Goal: Information Seeking & Learning: Check status

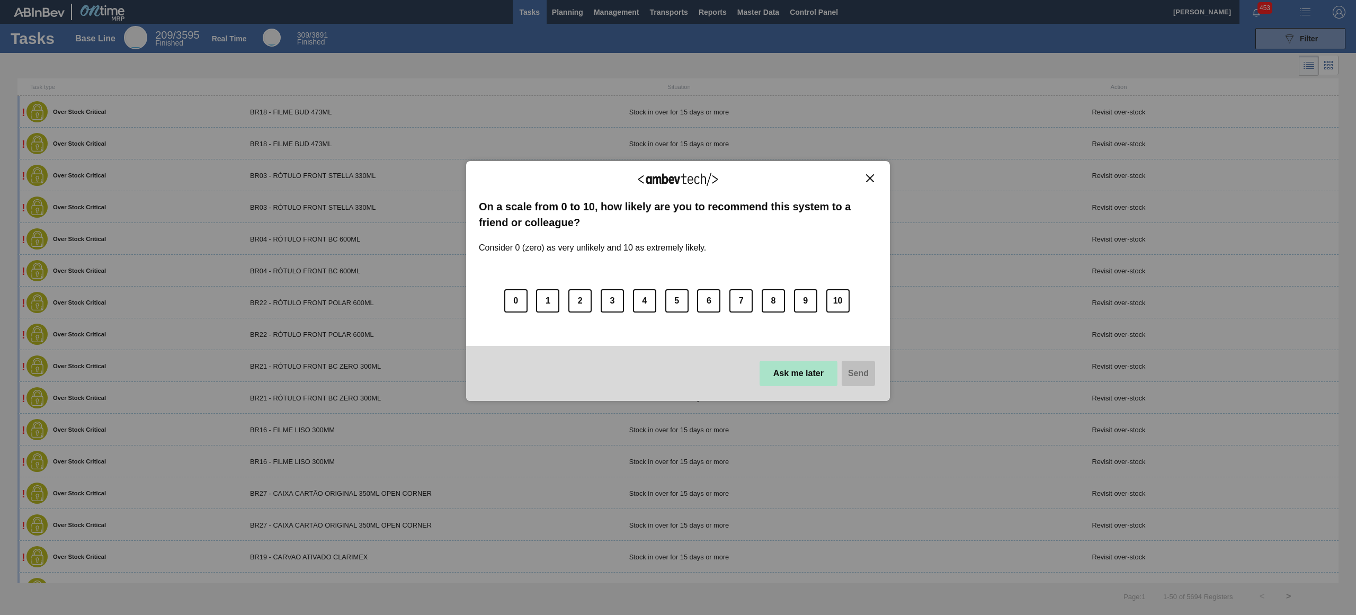
click at [796, 371] on button "Ask me later" at bounding box center [799, 373] width 78 height 25
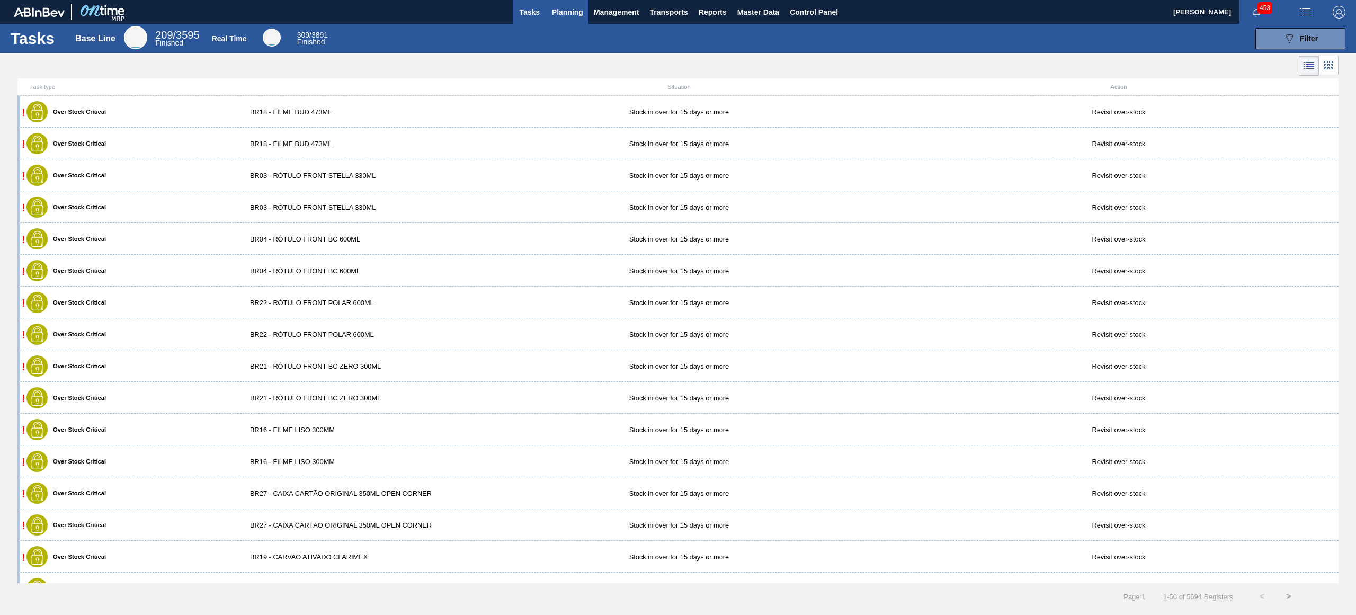
click at [574, 6] on span "Planning" at bounding box center [567, 12] width 31 height 13
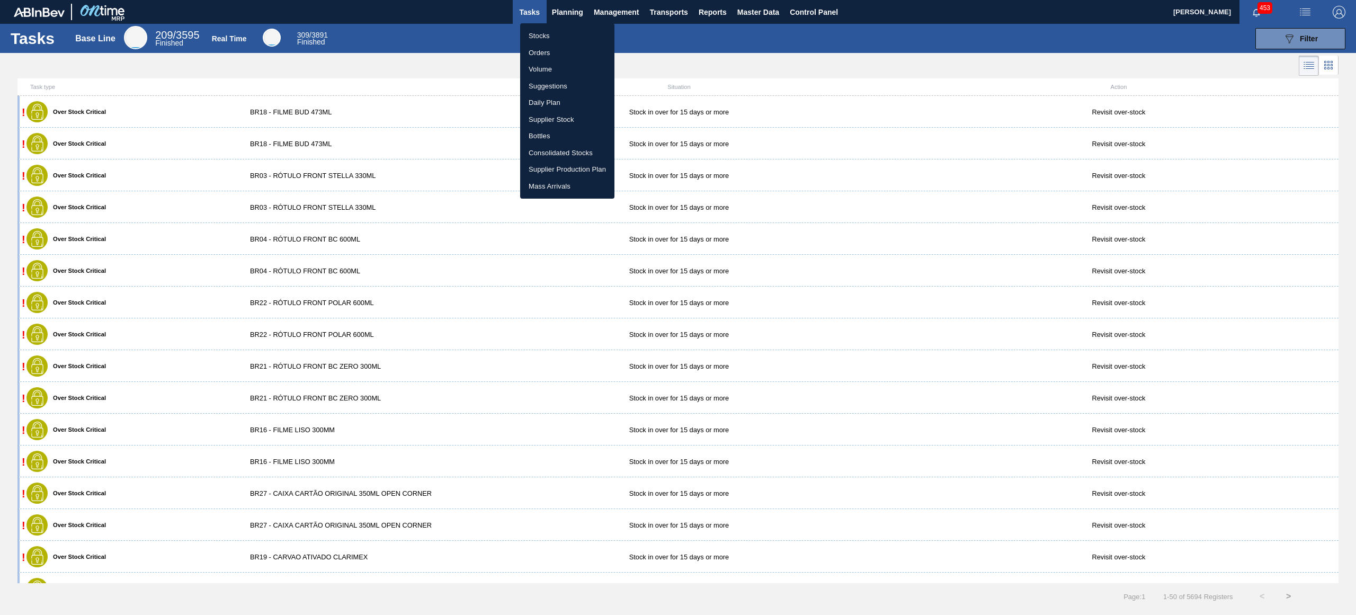
click at [548, 8] on div at bounding box center [678, 307] width 1356 height 615
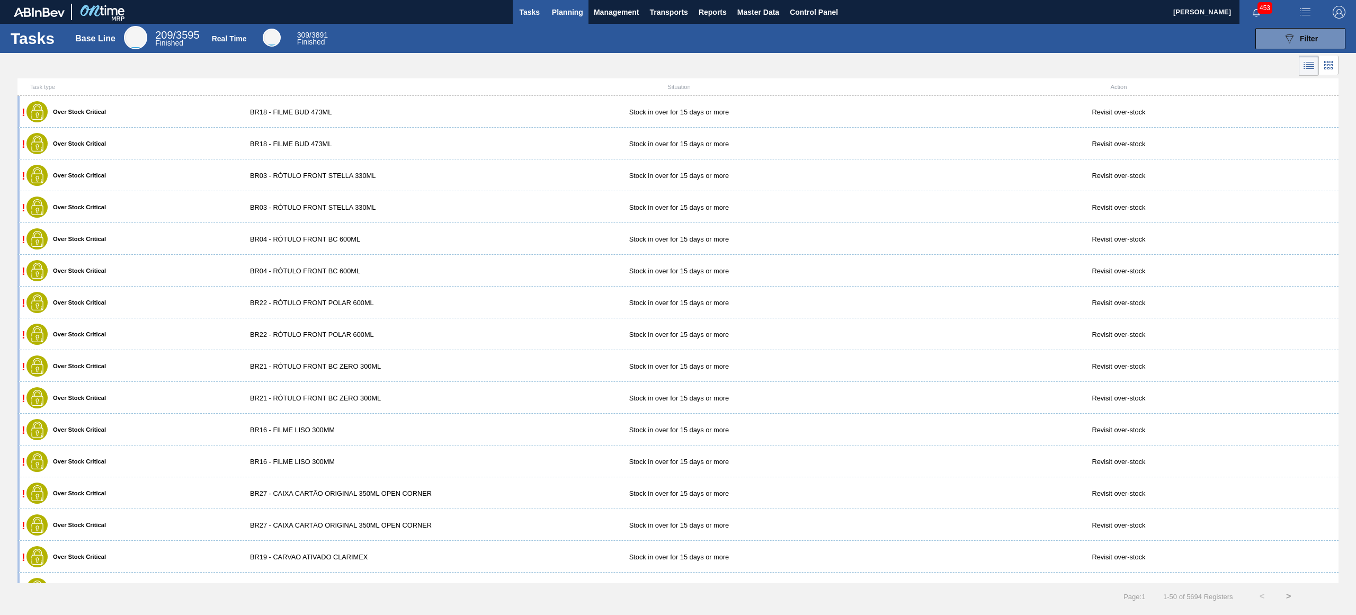
click at [560, 11] on span "Planning" at bounding box center [567, 12] width 31 height 13
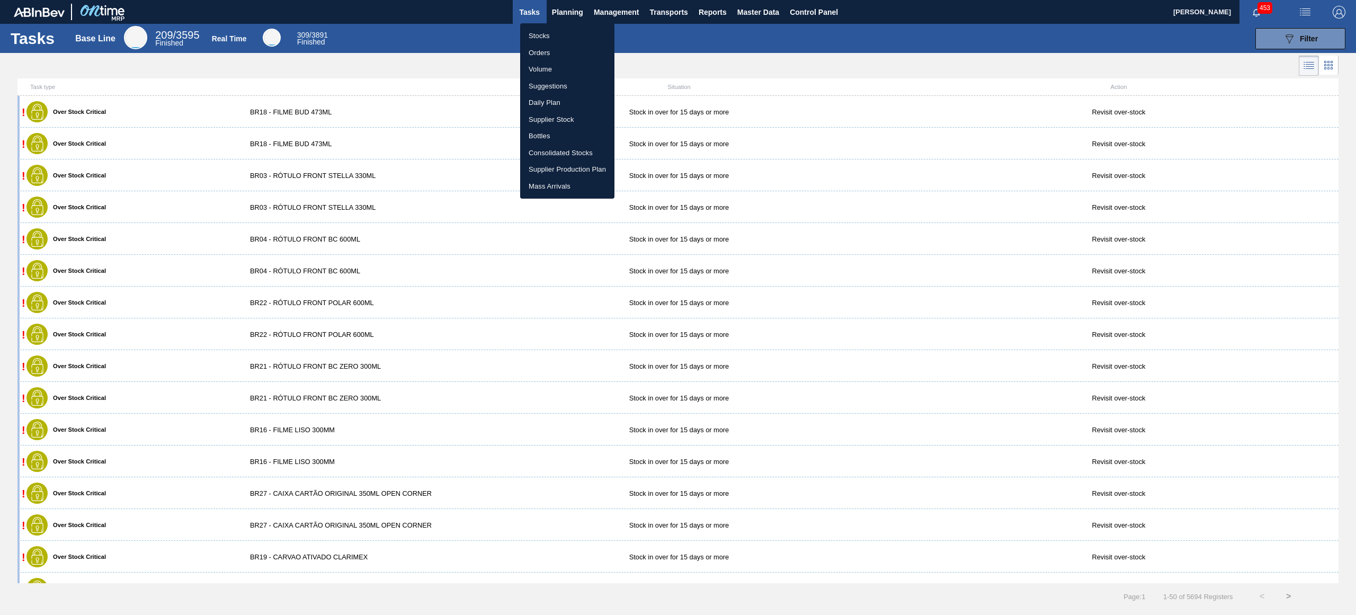
click at [564, 21] on div at bounding box center [678, 307] width 1356 height 615
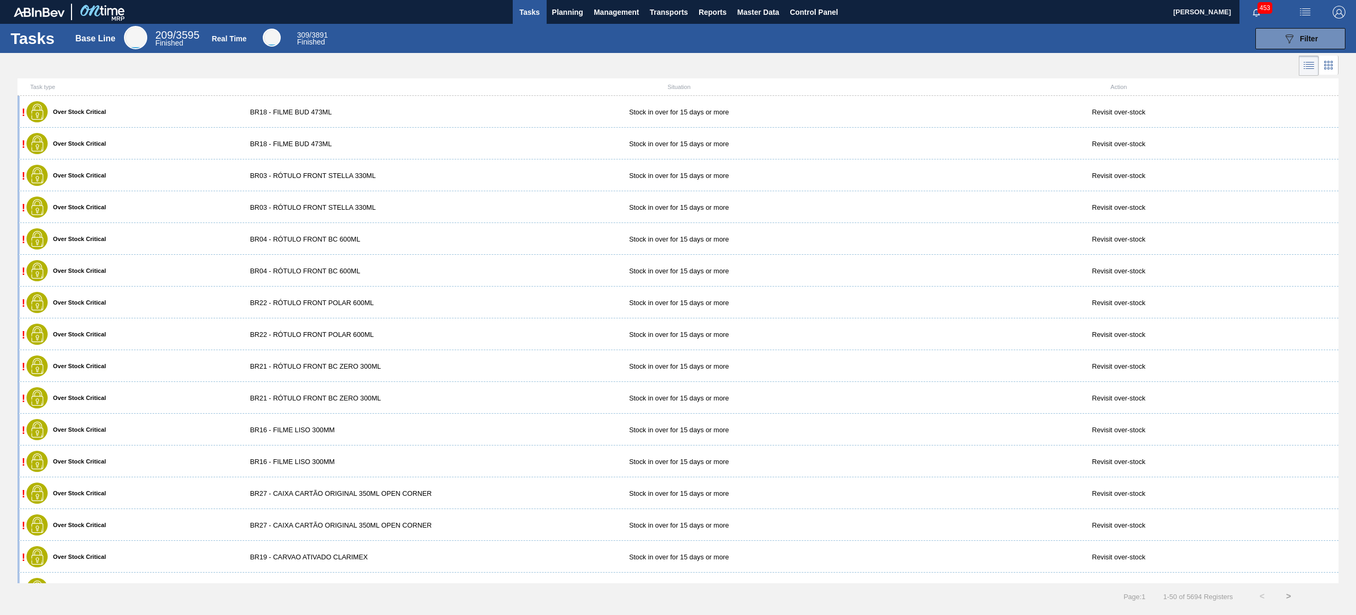
click at [573, 0] on body "Tasks Planning Management Transports Reports Master Data Control Panel [PERSON_…" at bounding box center [678, 0] width 1356 height 0
click at [573, 13] on span "Planning" at bounding box center [567, 12] width 31 height 13
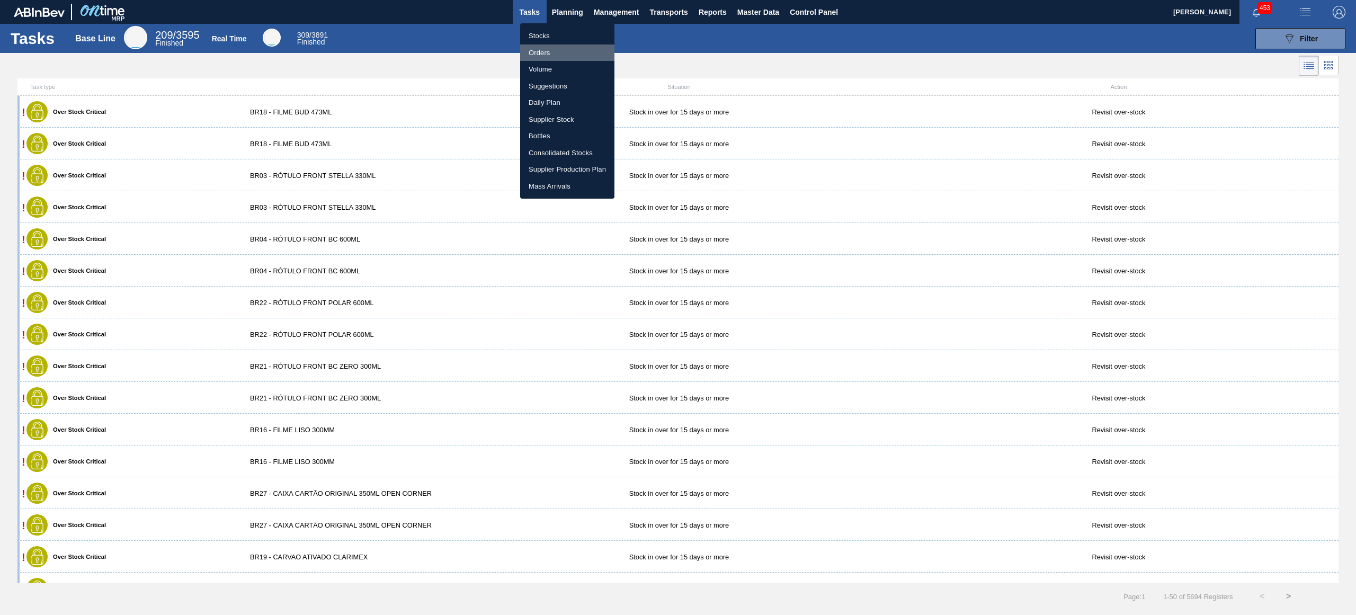
click at [549, 55] on li "Orders" at bounding box center [567, 53] width 94 height 17
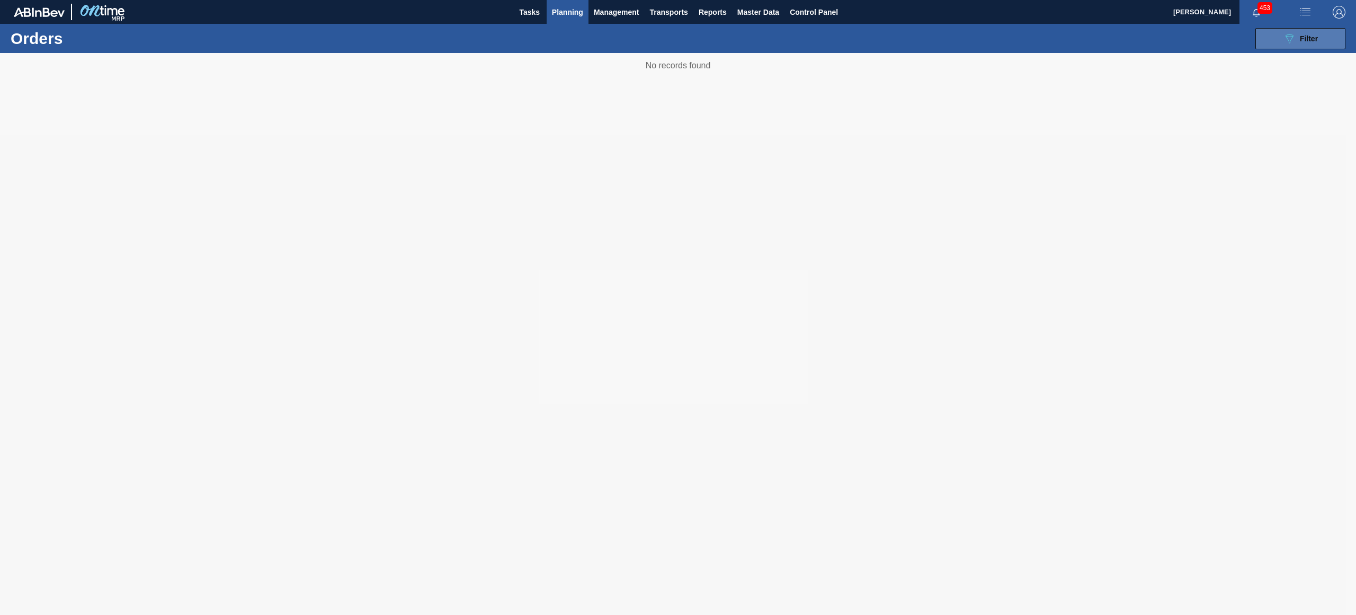
click at [1312, 34] on span "Filter" at bounding box center [1309, 38] width 18 height 8
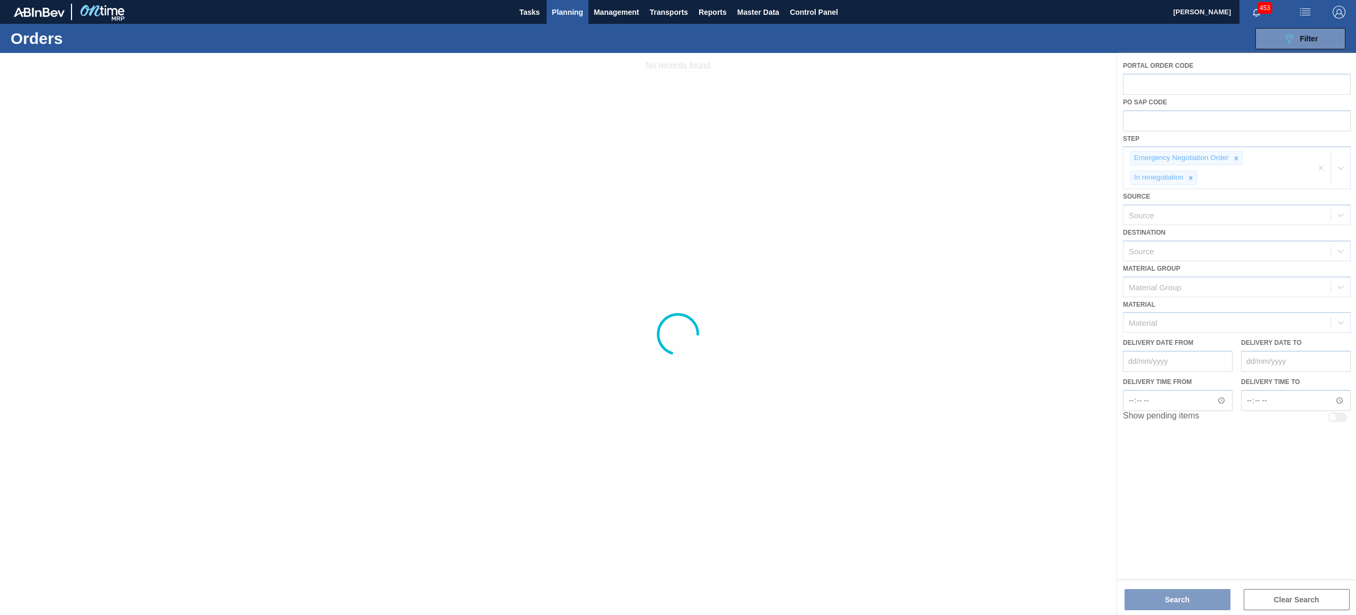
click at [1289, 602] on div at bounding box center [678, 334] width 1356 height 562
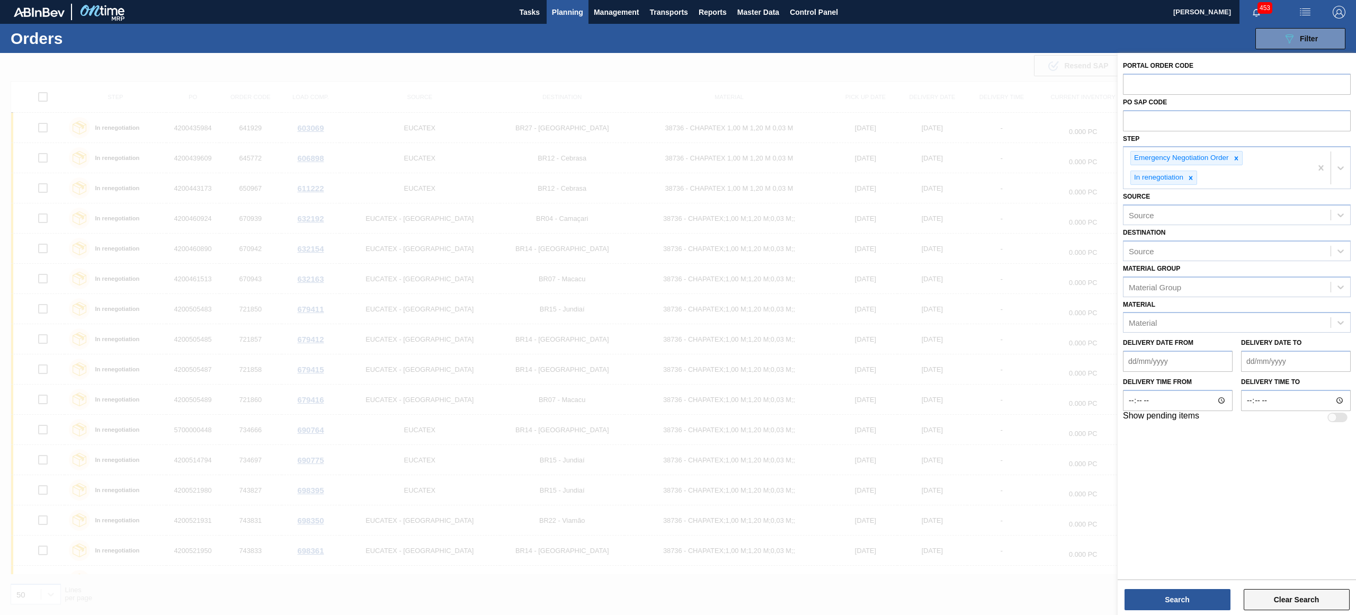
click at [1295, 598] on button "Clear Search" at bounding box center [1297, 599] width 106 height 21
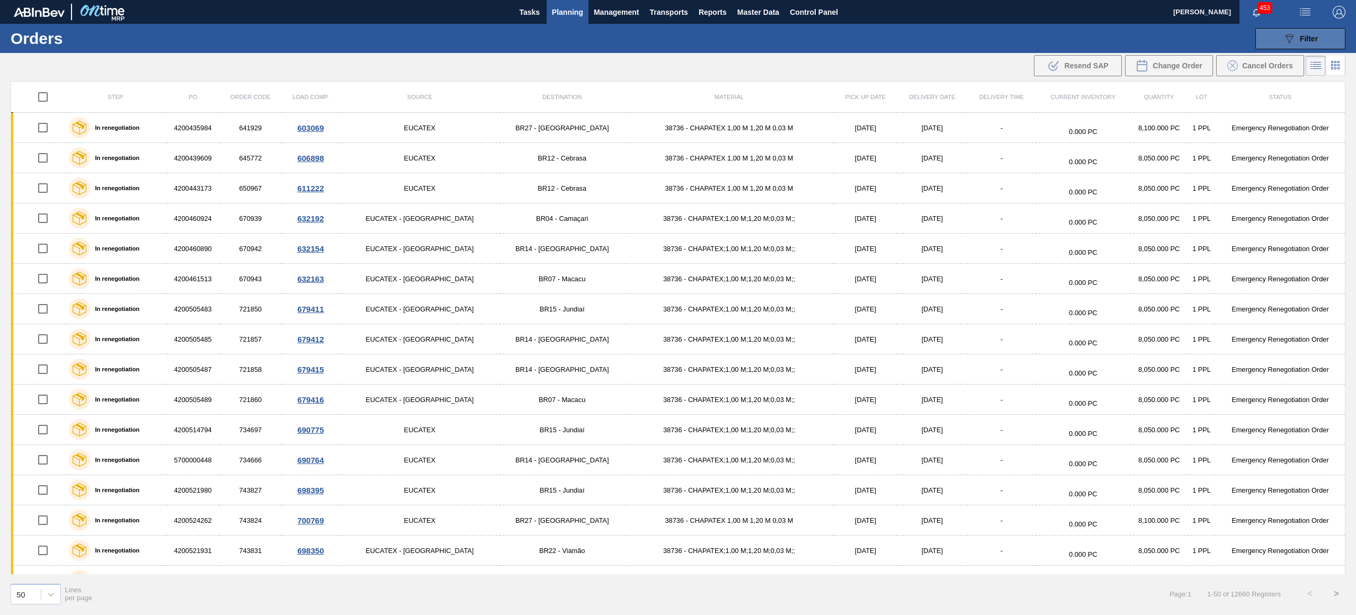
click at [1294, 33] on icon "089F7B8B-B2A5-4AFE-B5C0-19BA573D28AC" at bounding box center [1289, 38] width 13 height 13
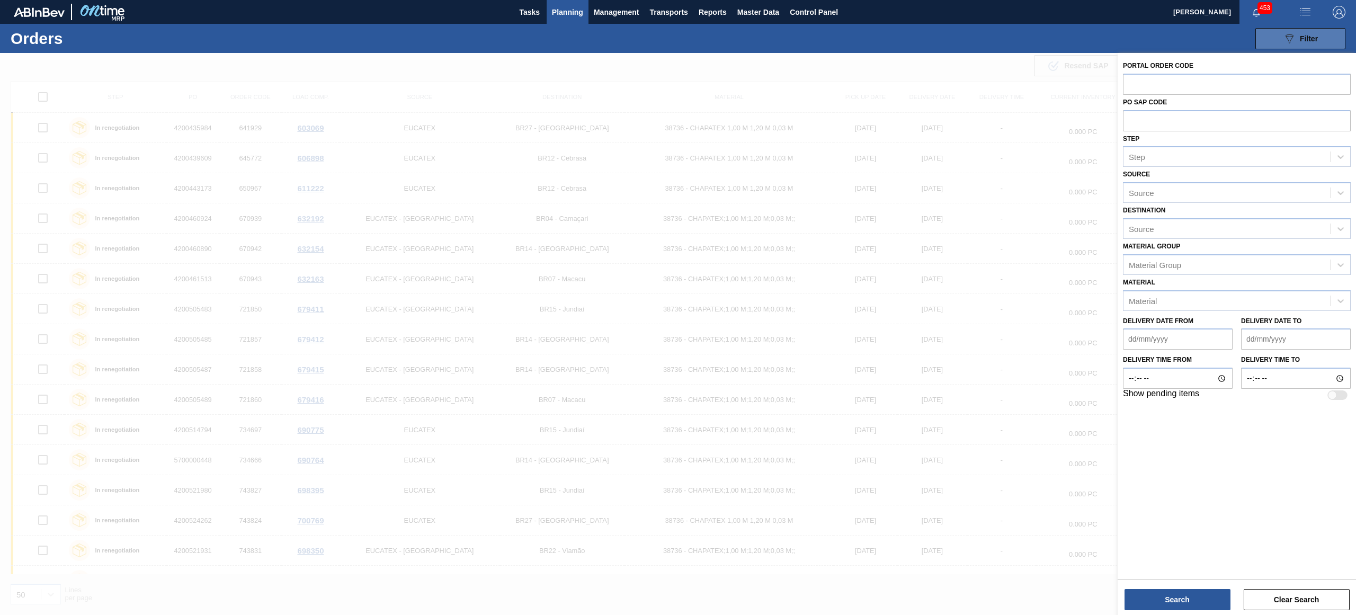
click at [1294, 33] on icon "089F7B8B-B2A5-4AFE-B5C0-19BA573D28AC" at bounding box center [1289, 38] width 13 height 13
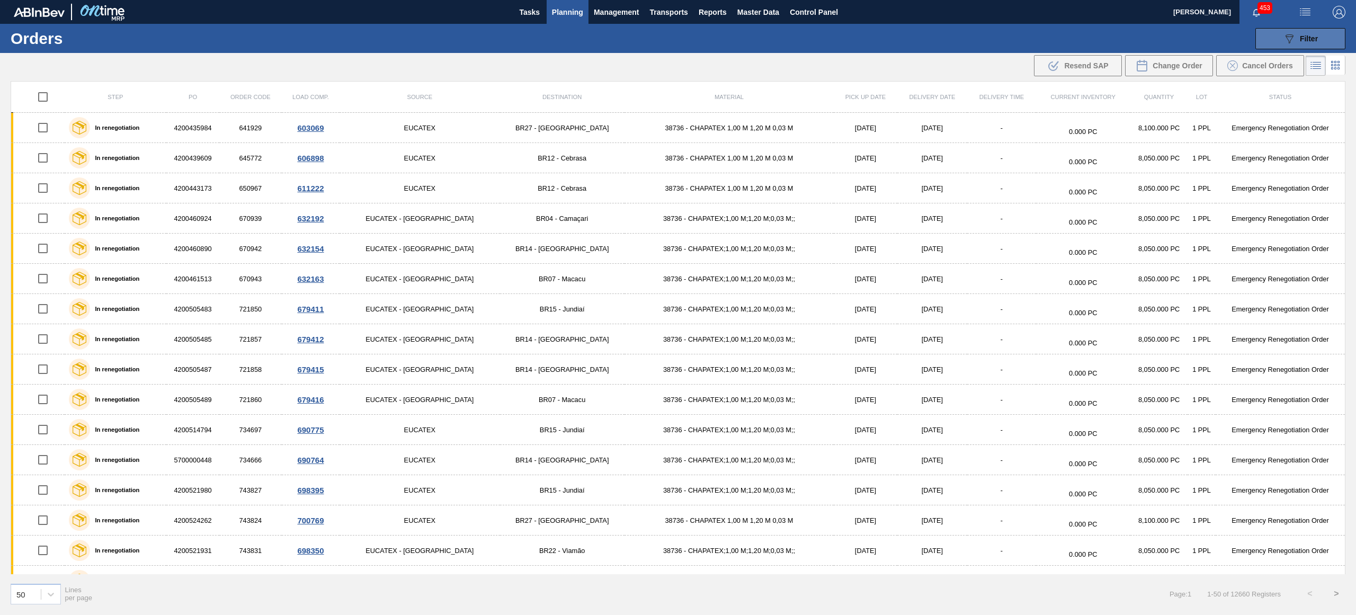
click at [1314, 44] on div "089F7B8B-B2A5-4AFE-B5C0-19BA573D28AC Filter" at bounding box center [1300, 38] width 35 height 13
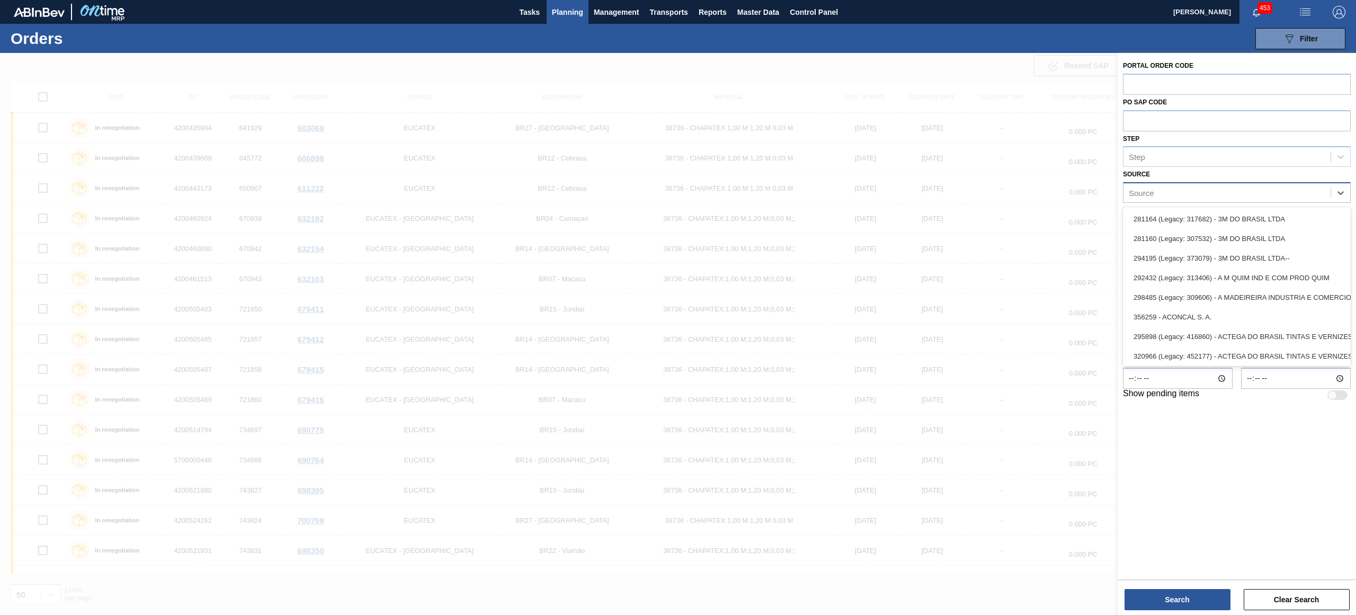
click at [1214, 196] on div "Source" at bounding box center [1227, 192] width 207 height 15
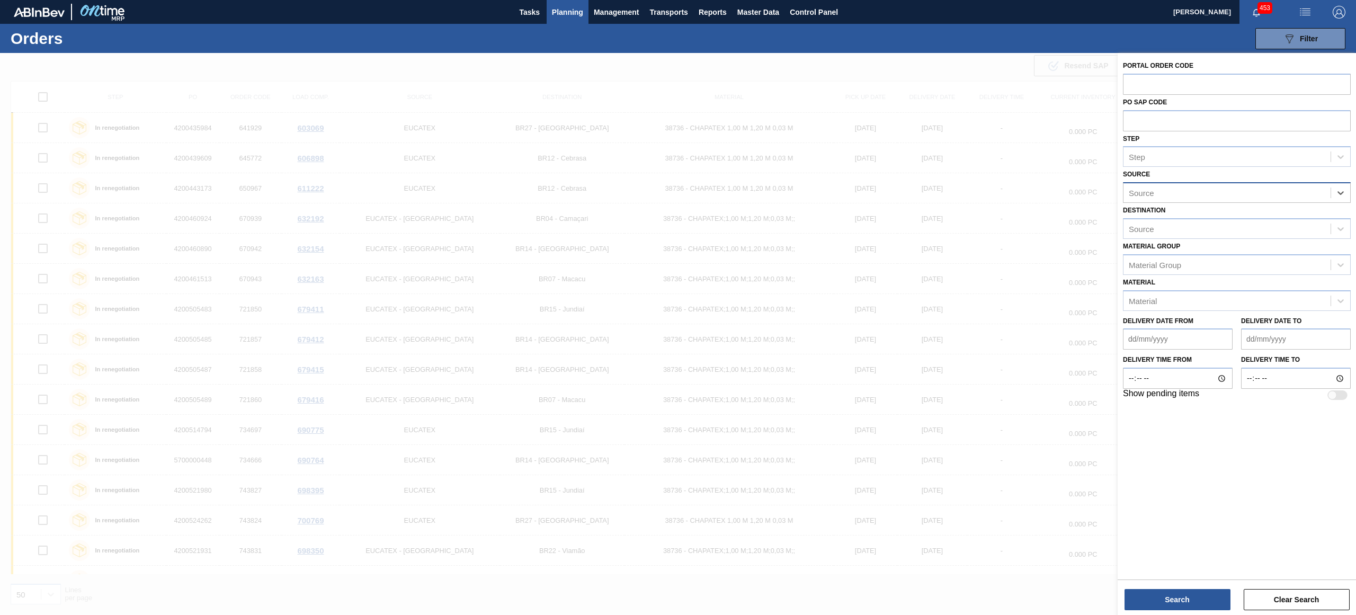
click at [1214, 196] on div "Source" at bounding box center [1227, 192] width 207 height 15
click at [1220, 258] on div "Material Group" at bounding box center [1227, 264] width 207 height 15
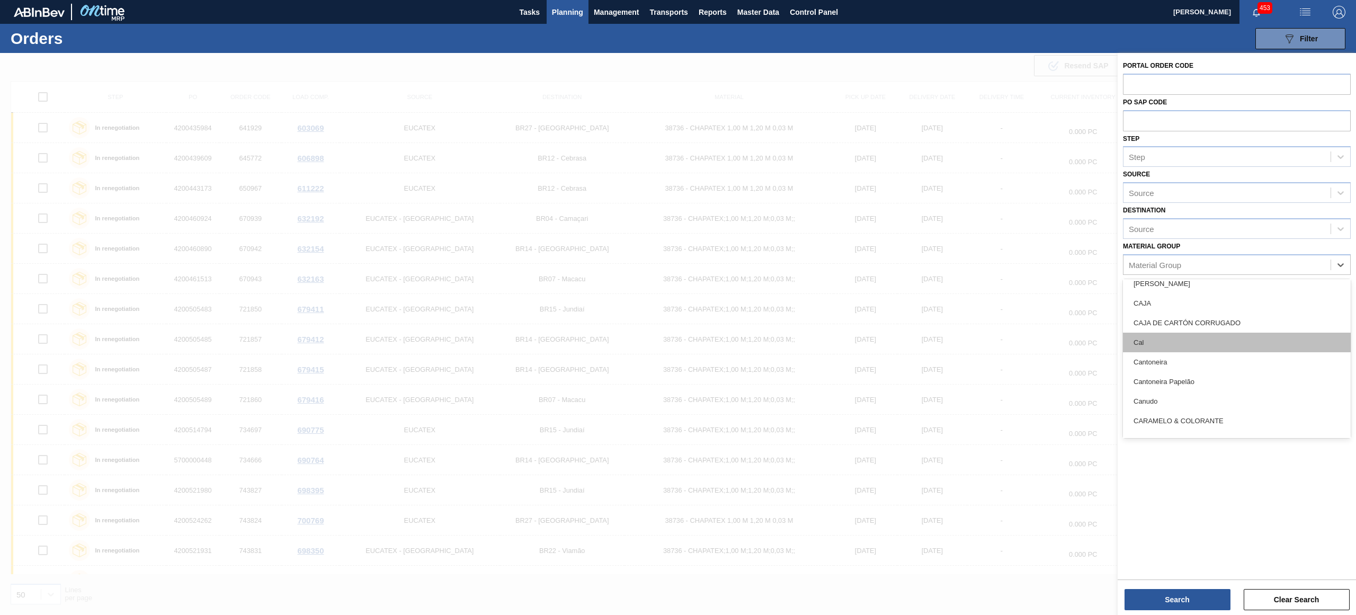
scroll to position [753, 0]
type Group "fil"
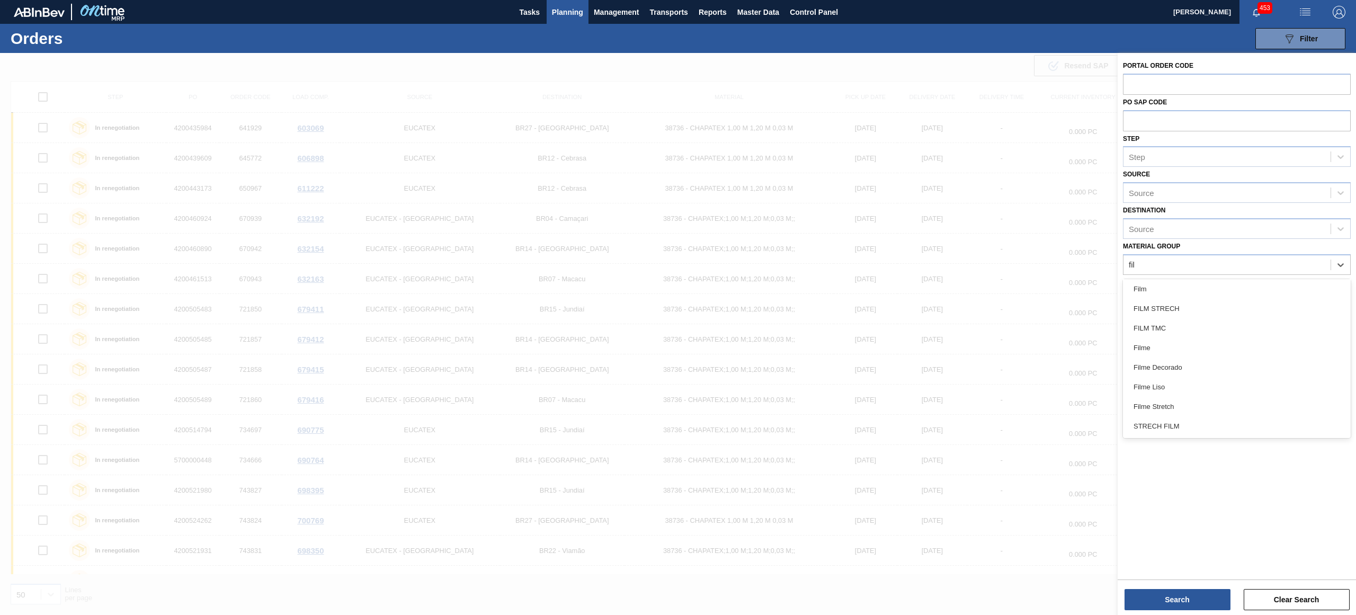
scroll to position [22, 0]
click at [1180, 391] on div "Filme Liso" at bounding box center [1237, 387] width 228 height 20
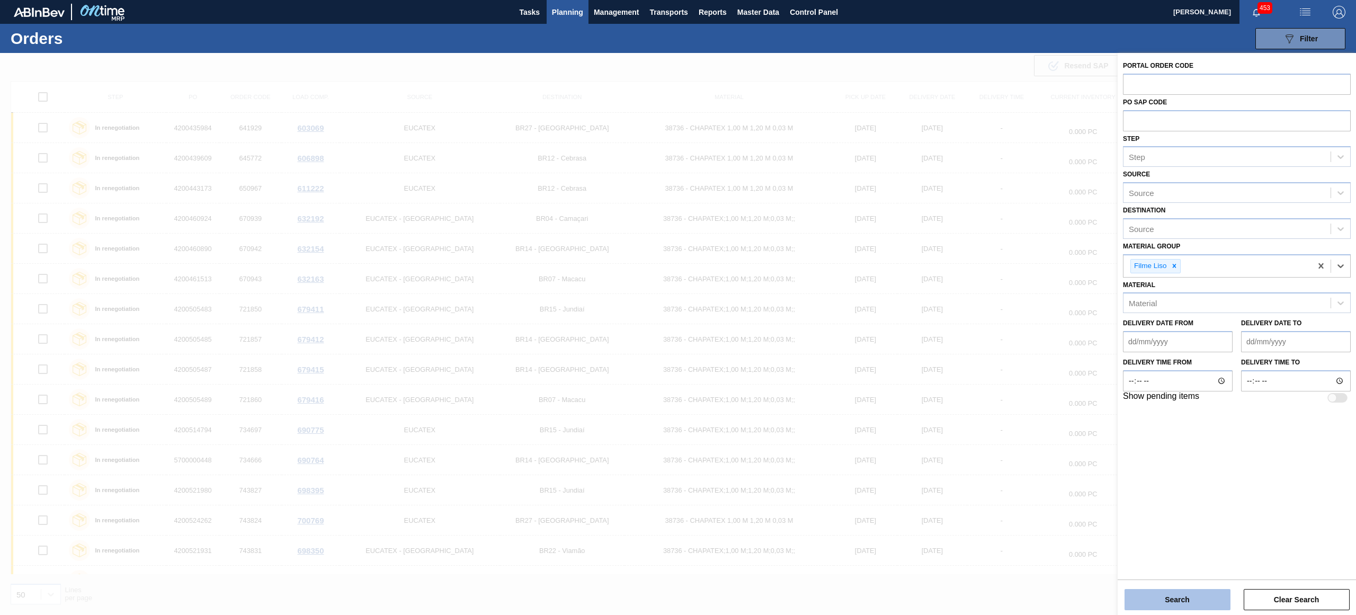
click at [1187, 591] on button "Search" at bounding box center [1178, 599] width 106 height 21
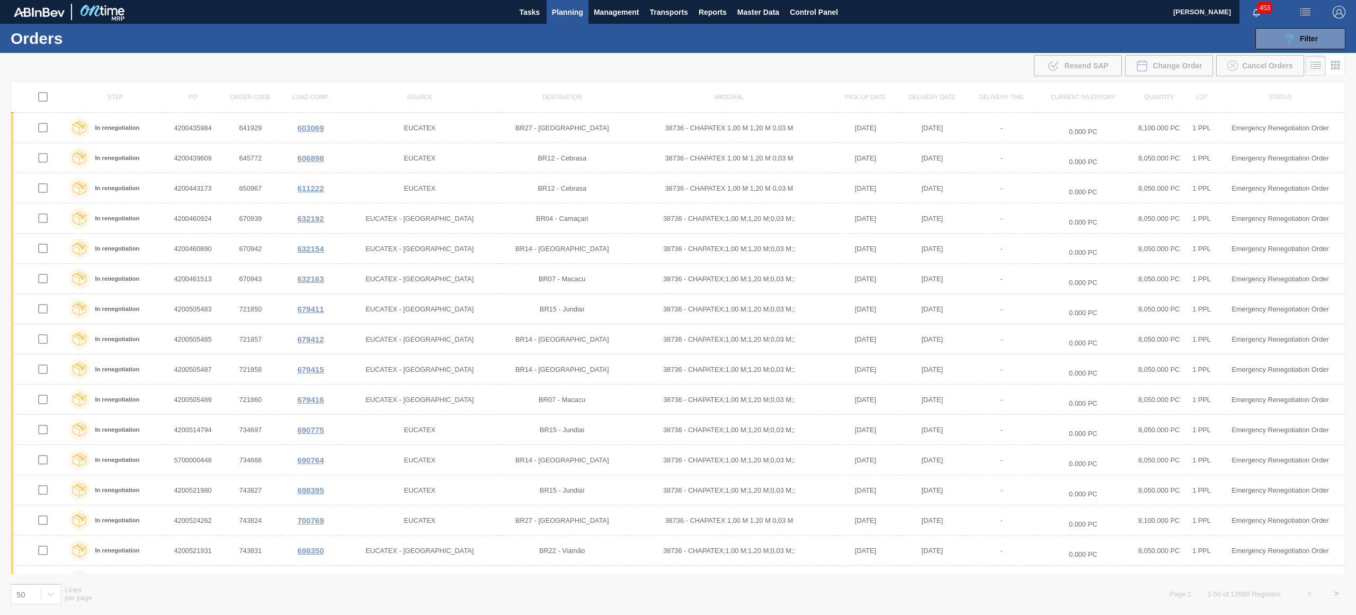
click at [131, 56] on div at bounding box center [678, 334] width 1356 height 562
click at [565, 16] on span "Planning" at bounding box center [567, 12] width 31 height 13
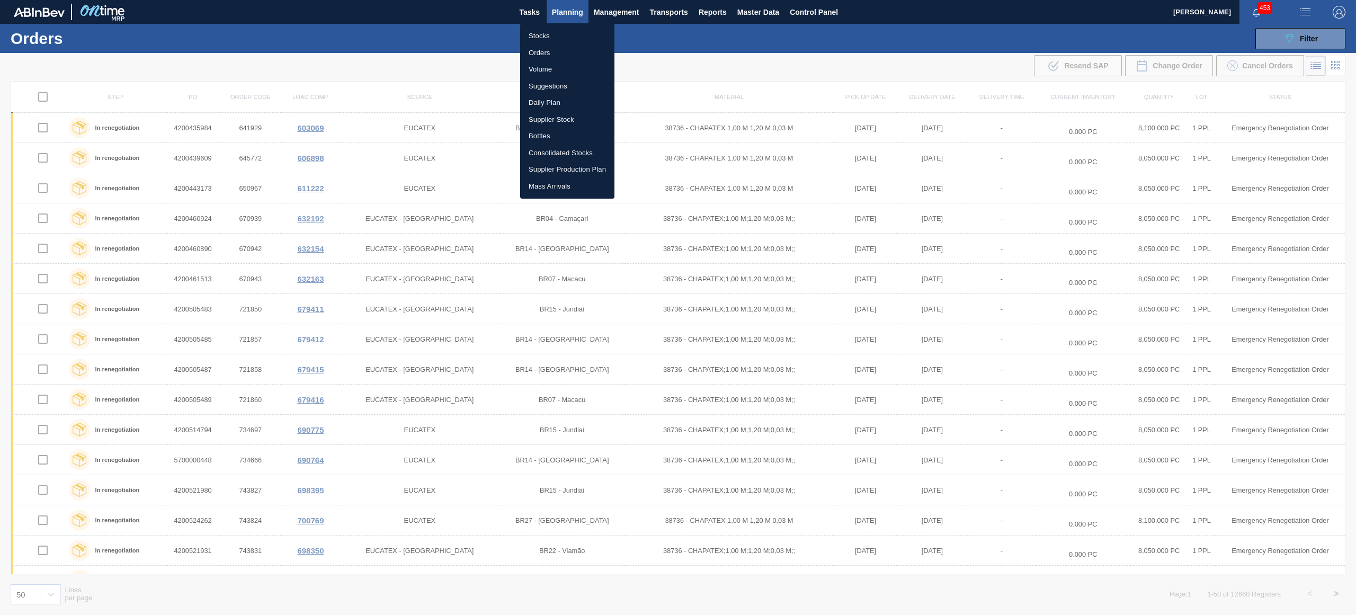
click at [459, 42] on div at bounding box center [678, 307] width 1356 height 615
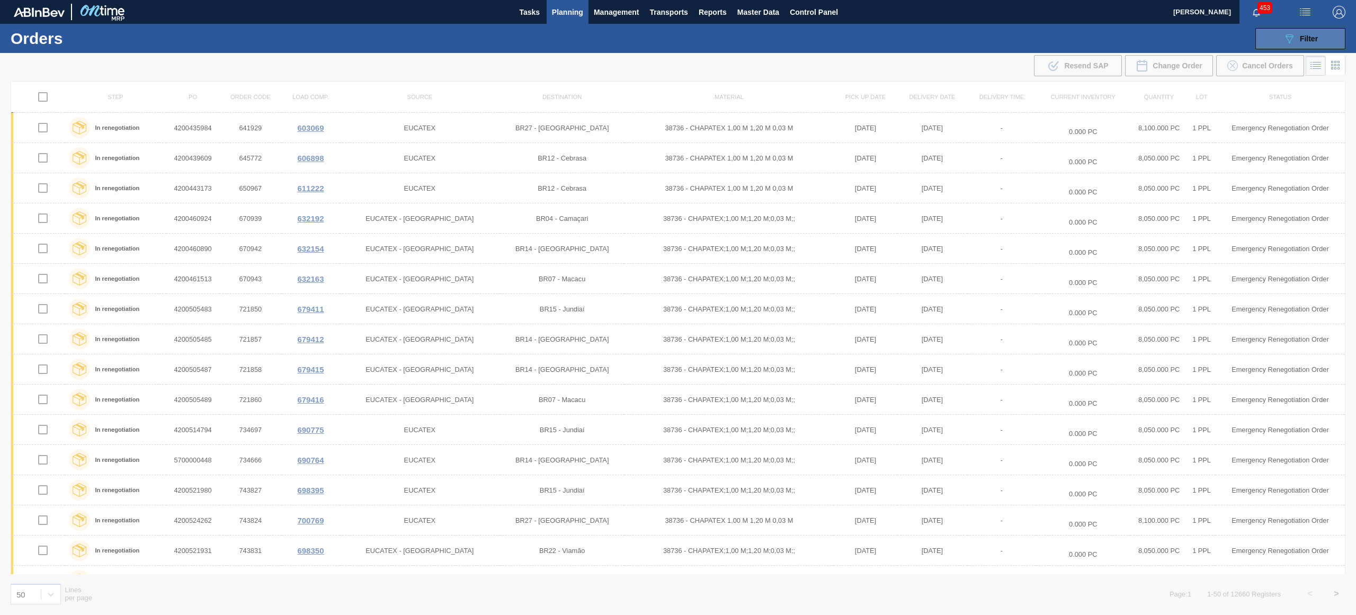
click at [1321, 46] on button "089F7B8B-B2A5-4AFE-B5C0-19BA573D28AC Filter" at bounding box center [1301, 38] width 90 height 21
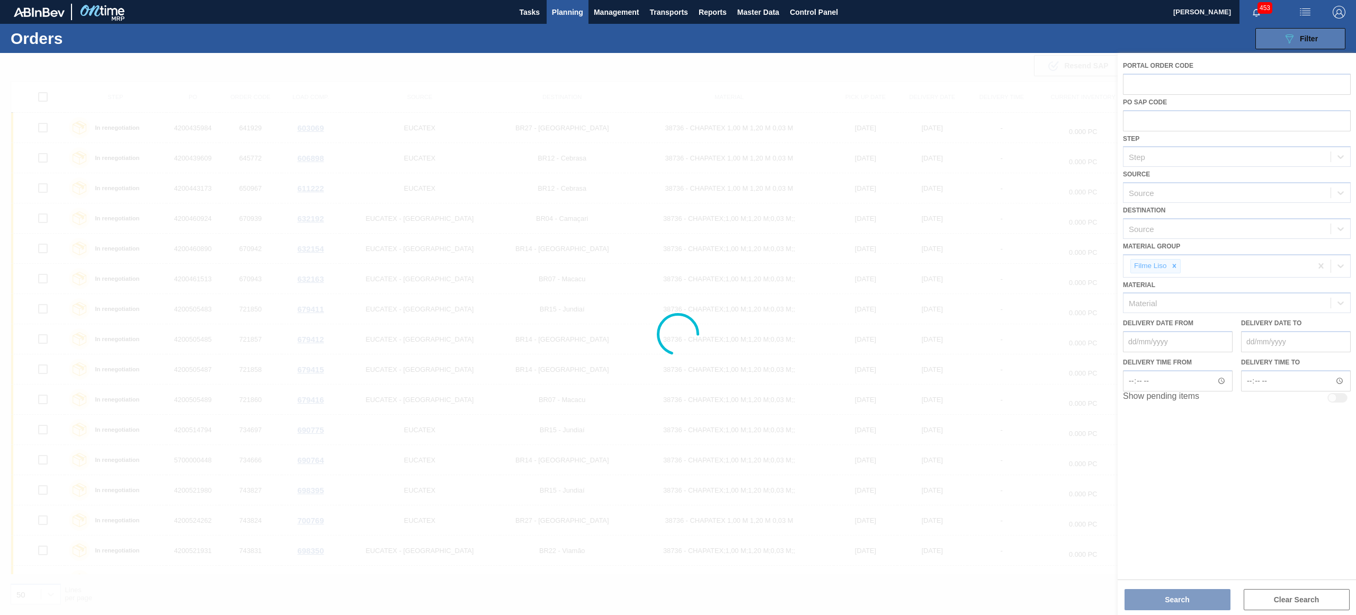
click at [1321, 37] on button "089F7B8B-B2A5-4AFE-B5C0-19BA573D28AC Filter" at bounding box center [1301, 38] width 90 height 21
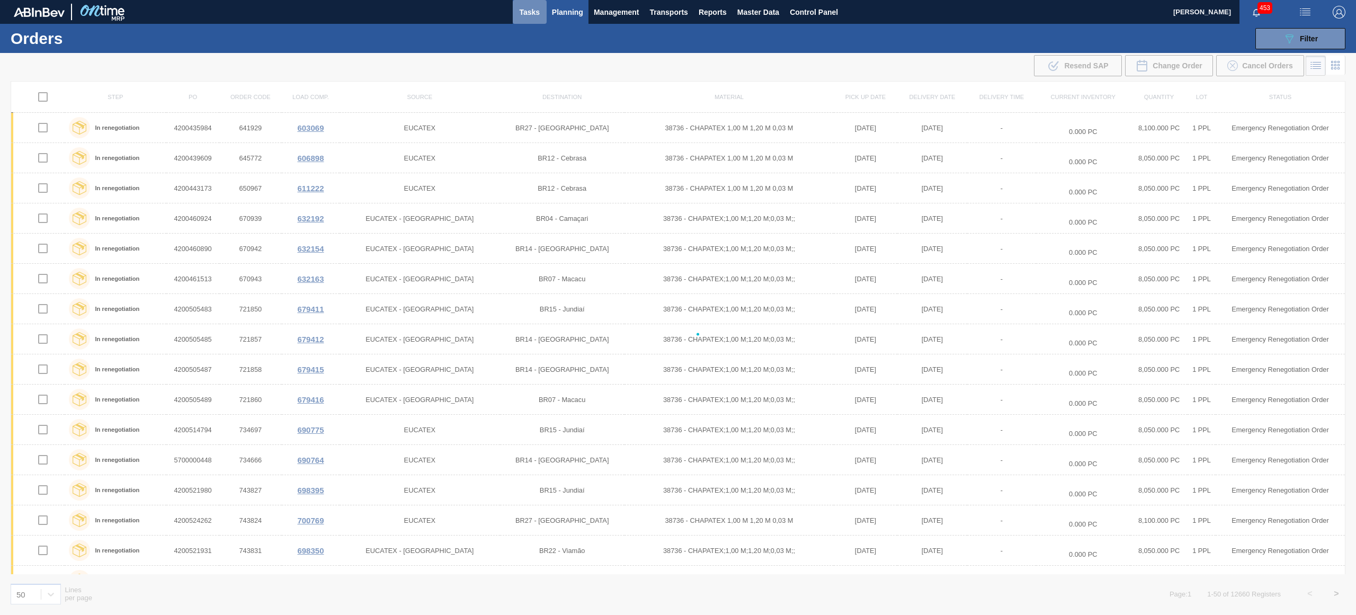
click at [527, 12] on span "Tasks" at bounding box center [529, 12] width 23 height 13
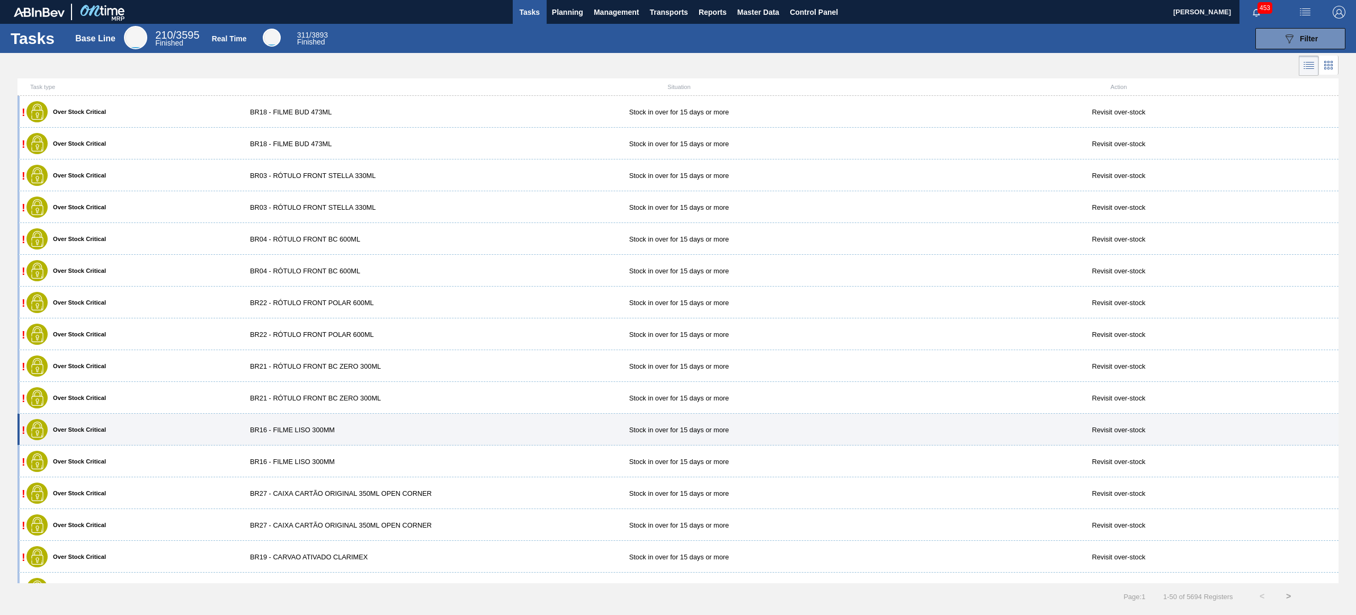
click at [303, 432] on div "BR16 - FILME LISO 300MM" at bounding box center [349, 430] width 220 height 8
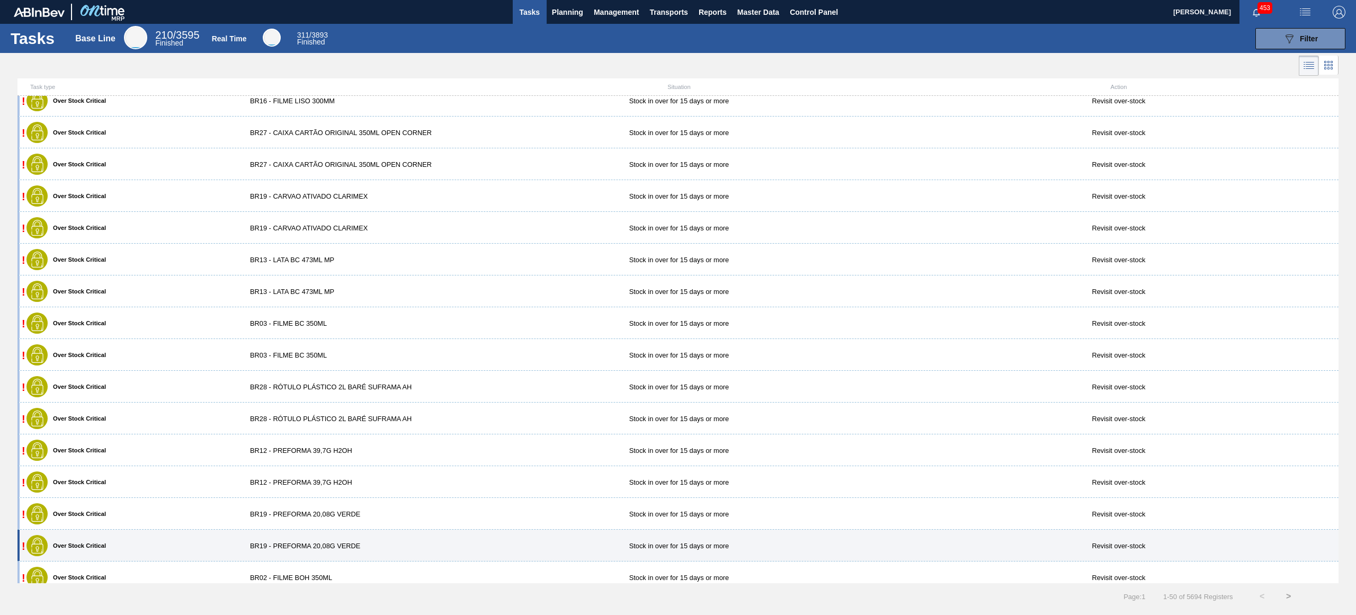
scroll to position [845, 0]
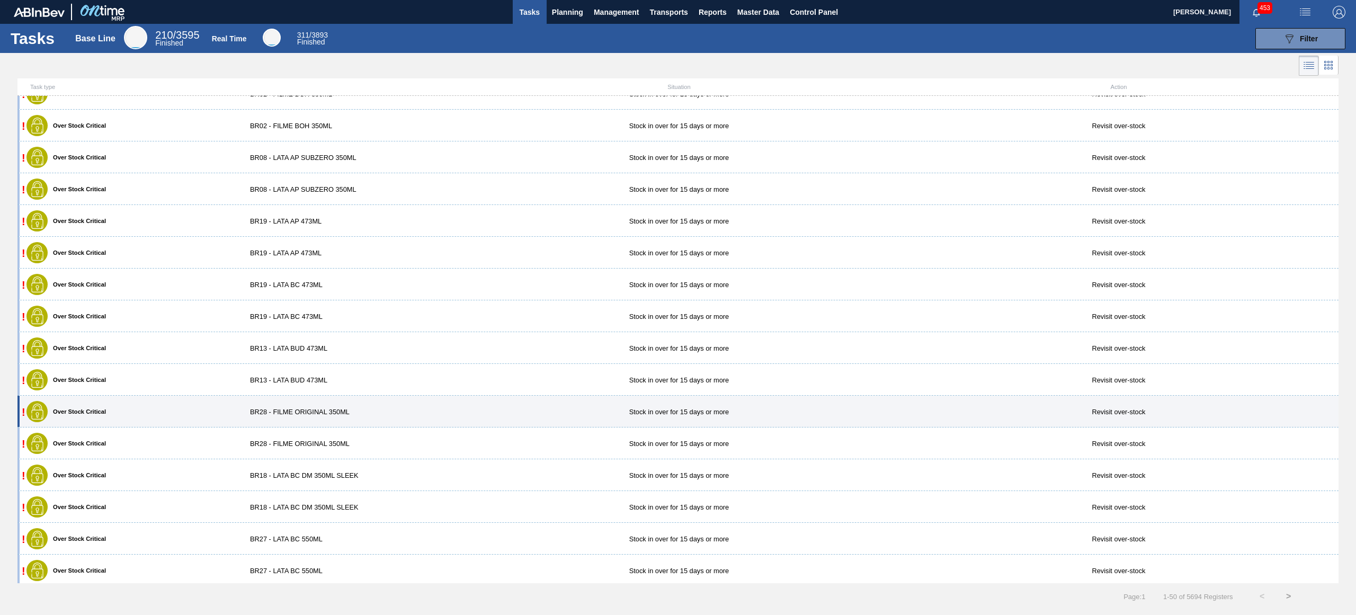
click at [327, 416] on div "! Over Stock Critical BR28 - FILME ORIGINAL 350ML Stock in over for 15 days or …" at bounding box center [677, 412] width 1321 height 32
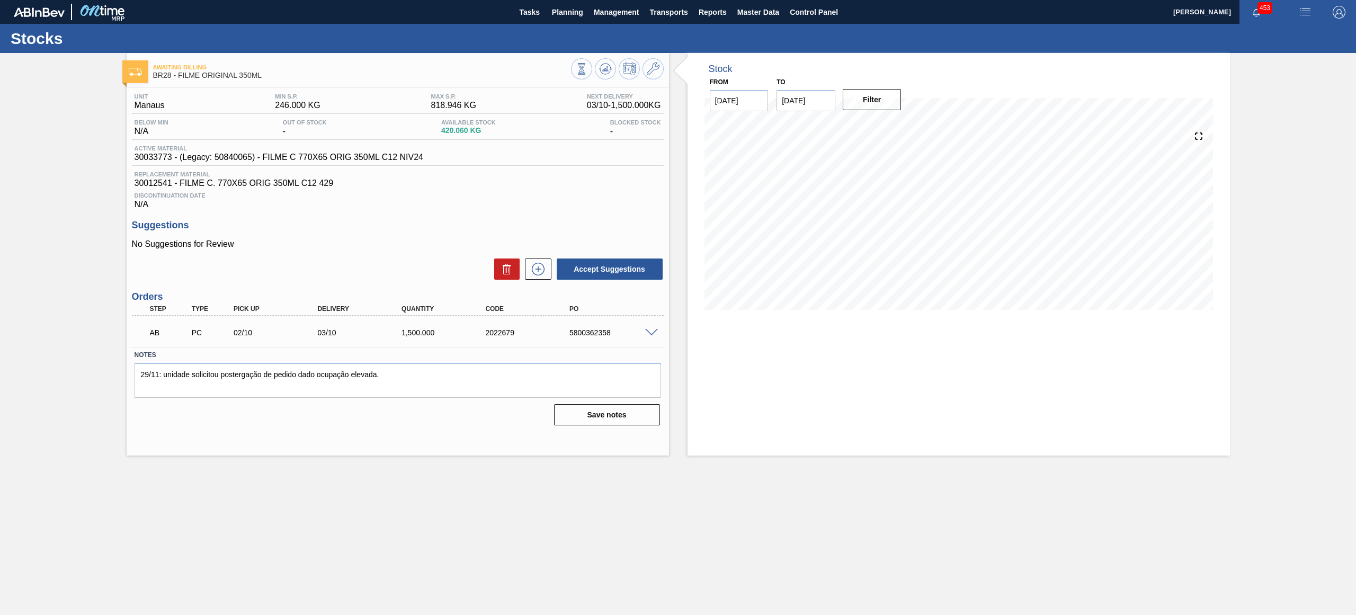
click at [653, 332] on span at bounding box center [651, 333] width 13 height 8
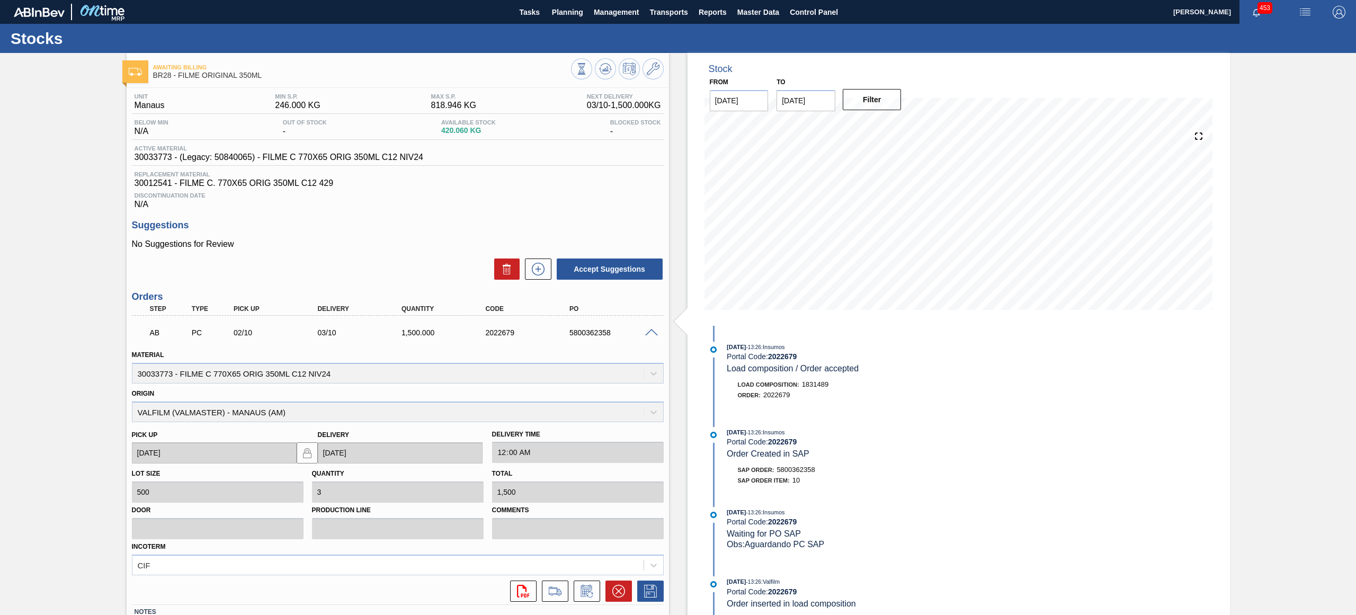
click at [803, 472] on span "5800362358" at bounding box center [796, 470] width 38 height 8
drag, startPoint x: 776, startPoint y: 474, endPoint x: 824, endPoint y: 474, distance: 48.2
click at [824, 474] on div "SAP Order: 5800362358" at bounding box center [853, 470] width 252 height 11
copy span "5800362358"
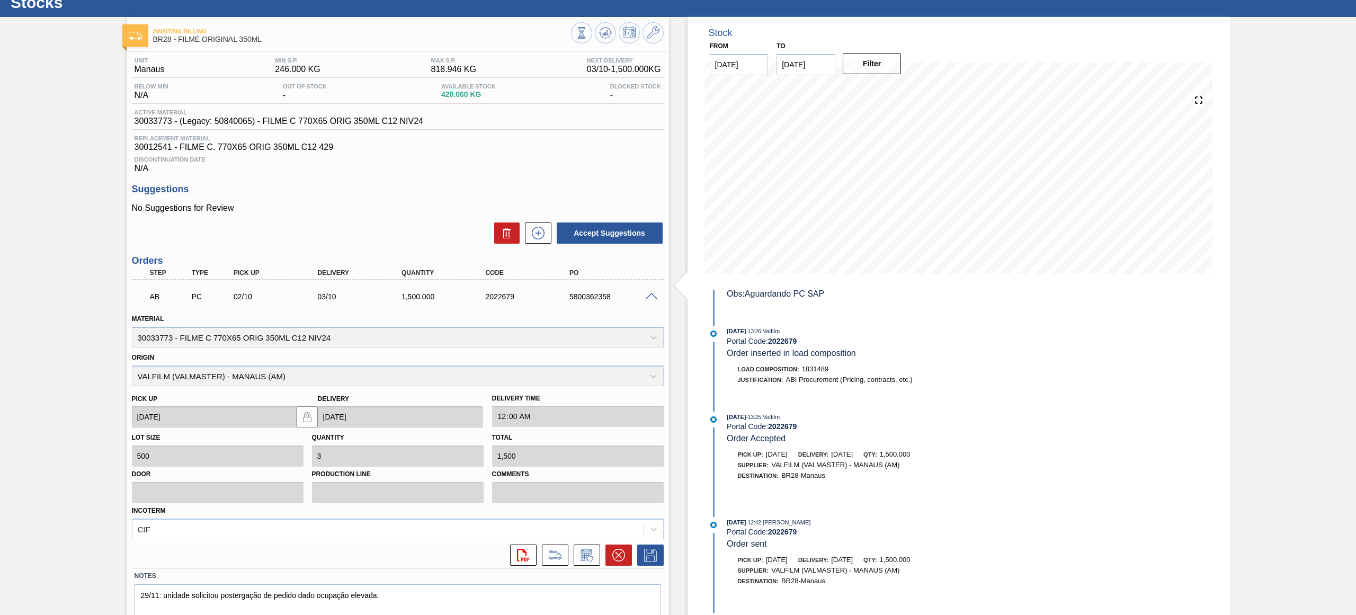
scroll to position [77, 0]
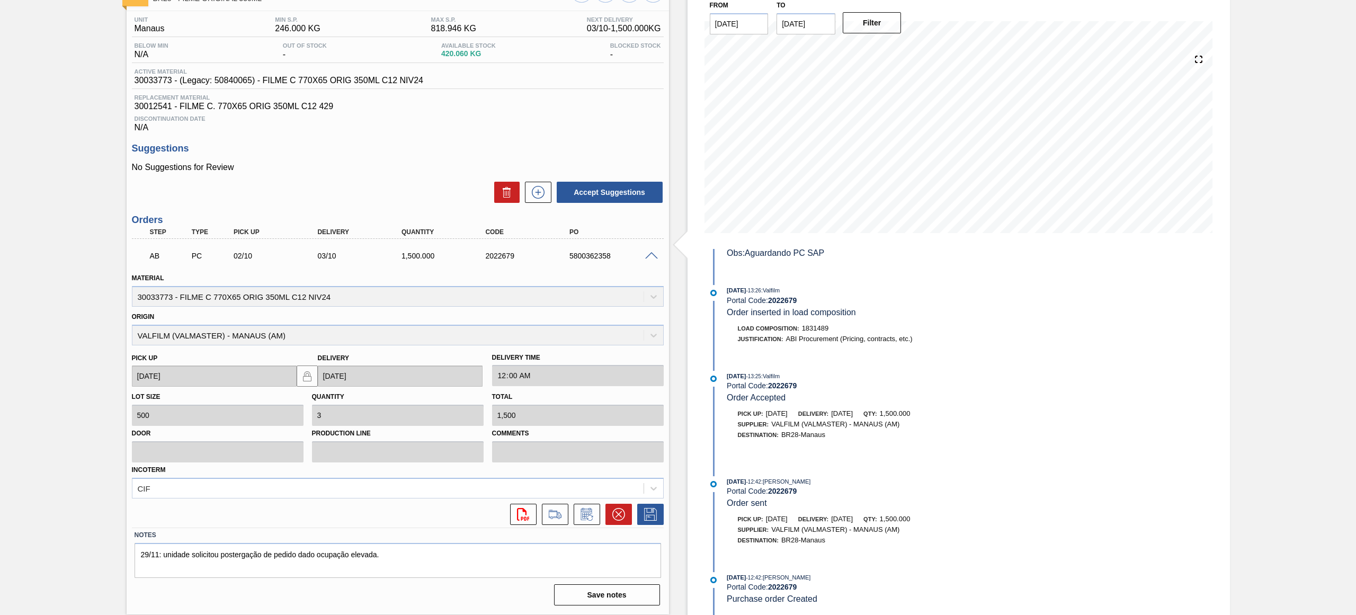
click at [89, 439] on div "Awaiting Billing BR28 - FILME ORIGINAL 350ML Unit Manaus MIN S.P. 246.000 KG MA…" at bounding box center [678, 296] width 1356 height 640
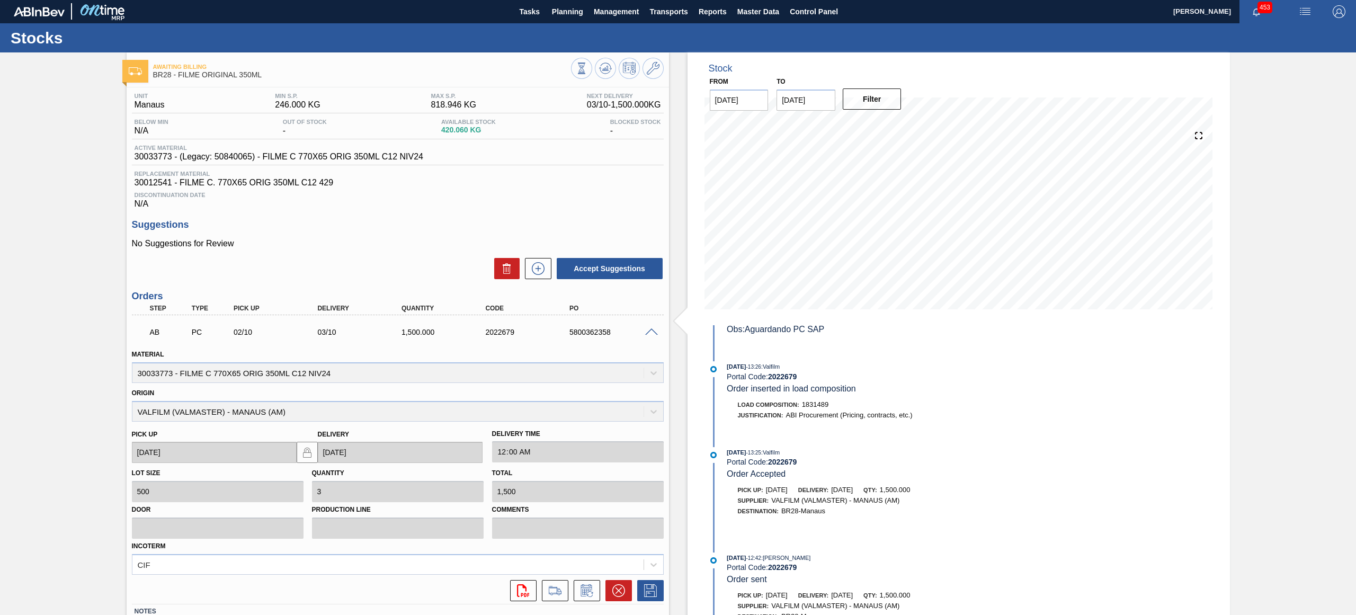
scroll to position [0, 0]
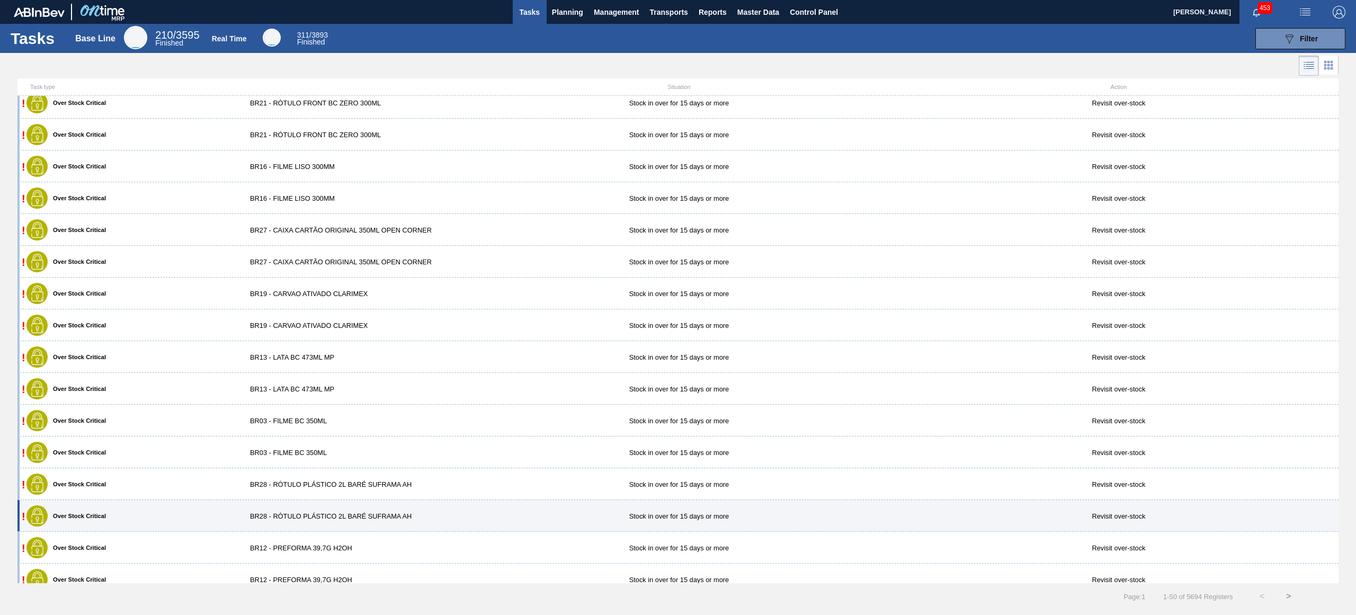
scroll to position [361, 0]
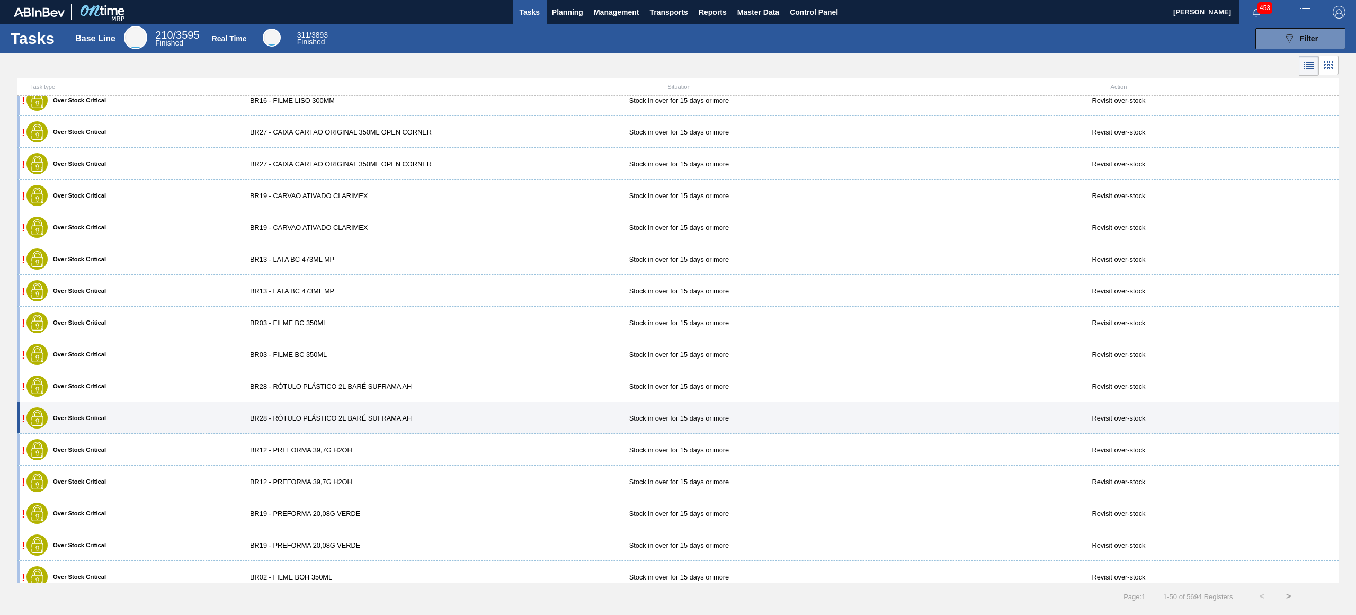
click at [367, 420] on div "BR28 - RÓTULO PLÁSTICO 2L BARÉ SUFRAMA AH" at bounding box center [349, 418] width 220 height 8
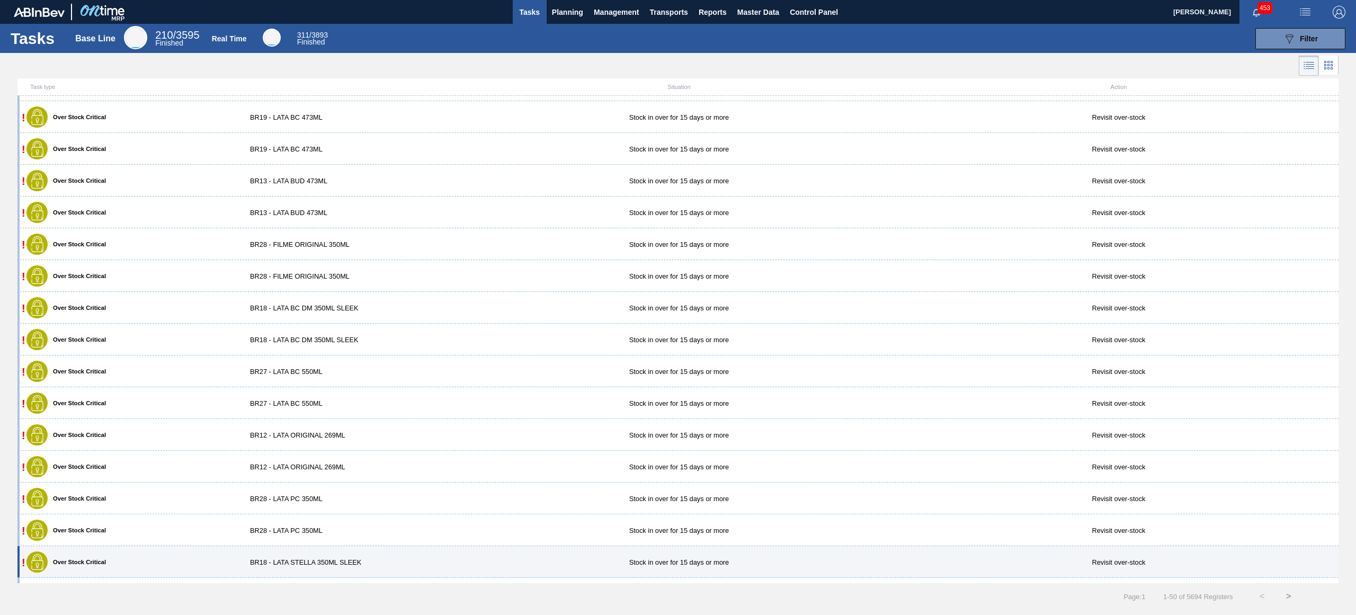
scroll to position [1102, 0]
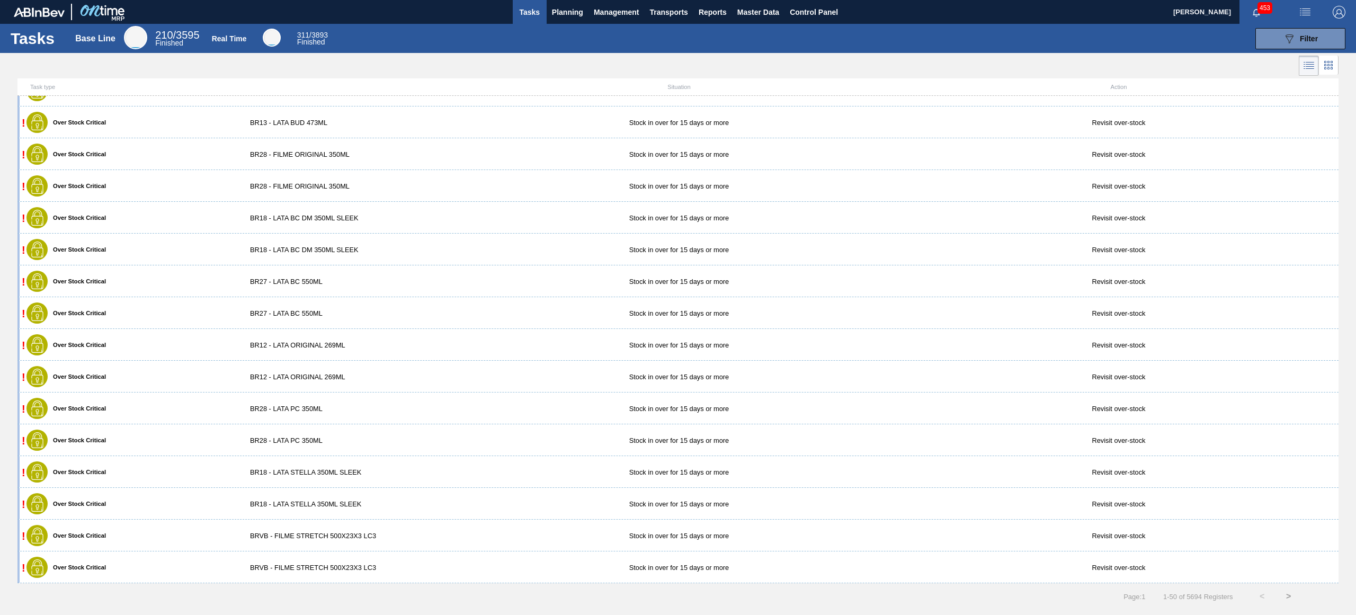
click at [1292, 597] on button ">" at bounding box center [1289, 596] width 26 height 26
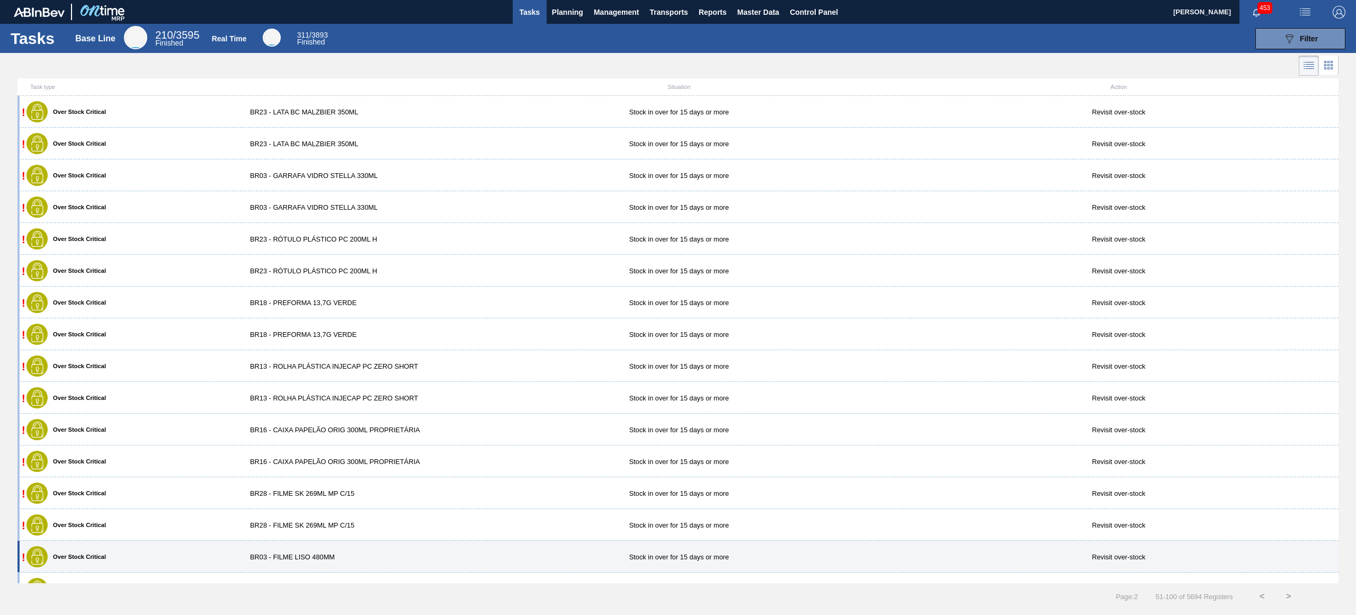
click at [276, 560] on div "BR03 - FILME LISO 480MM" at bounding box center [349, 557] width 220 height 8
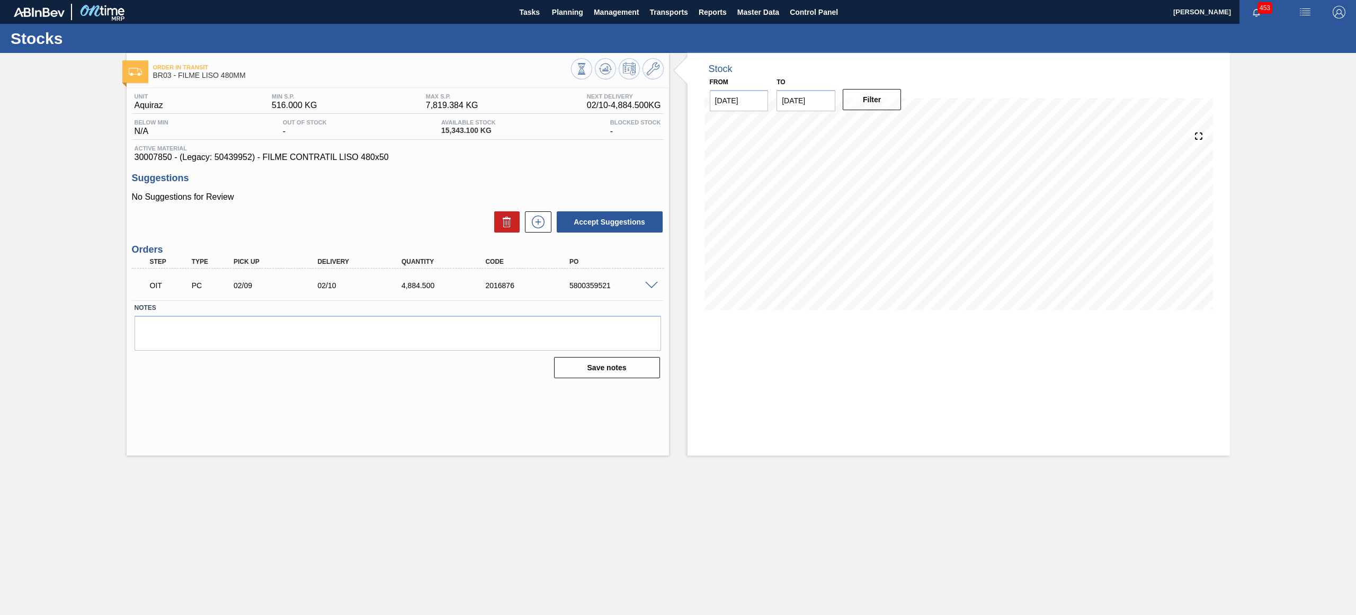
click at [652, 287] on span at bounding box center [651, 286] width 13 height 8
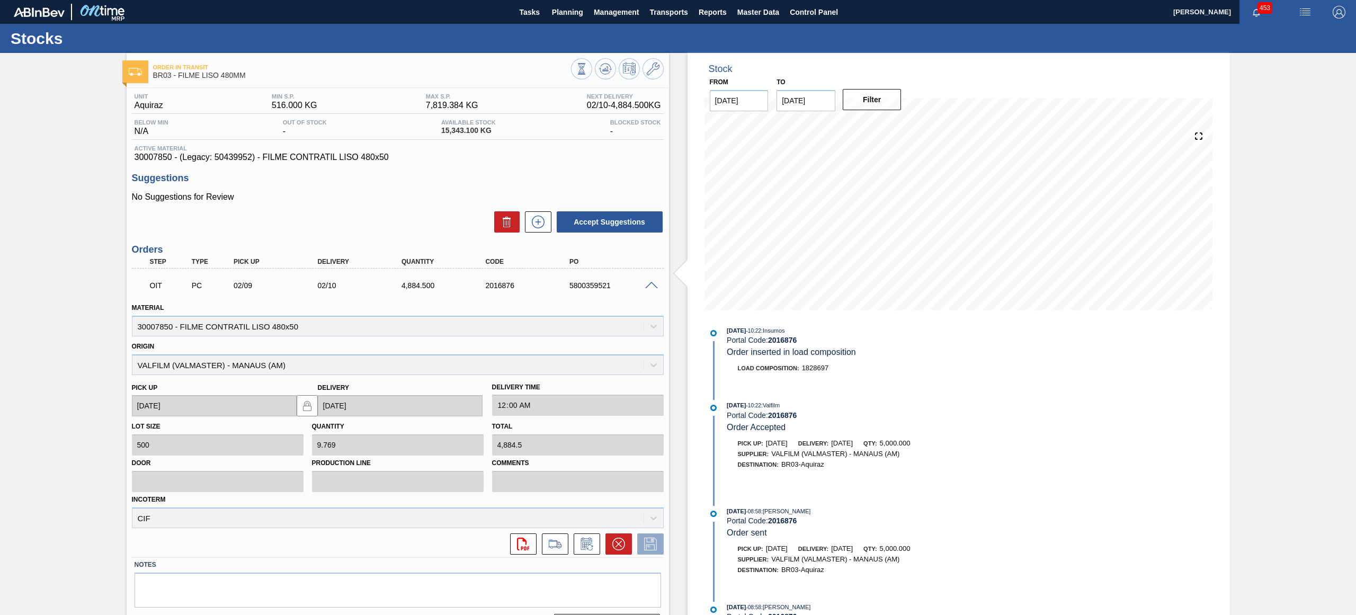
scroll to position [535, 0]
click at [587, 289] on div "5800359521" at bounding box center [615, 285] width 96 height 8
copy div "5800359521"
click at [760, 15] on span "Master Data" at bounding box center [759, 12] width 42 height 13
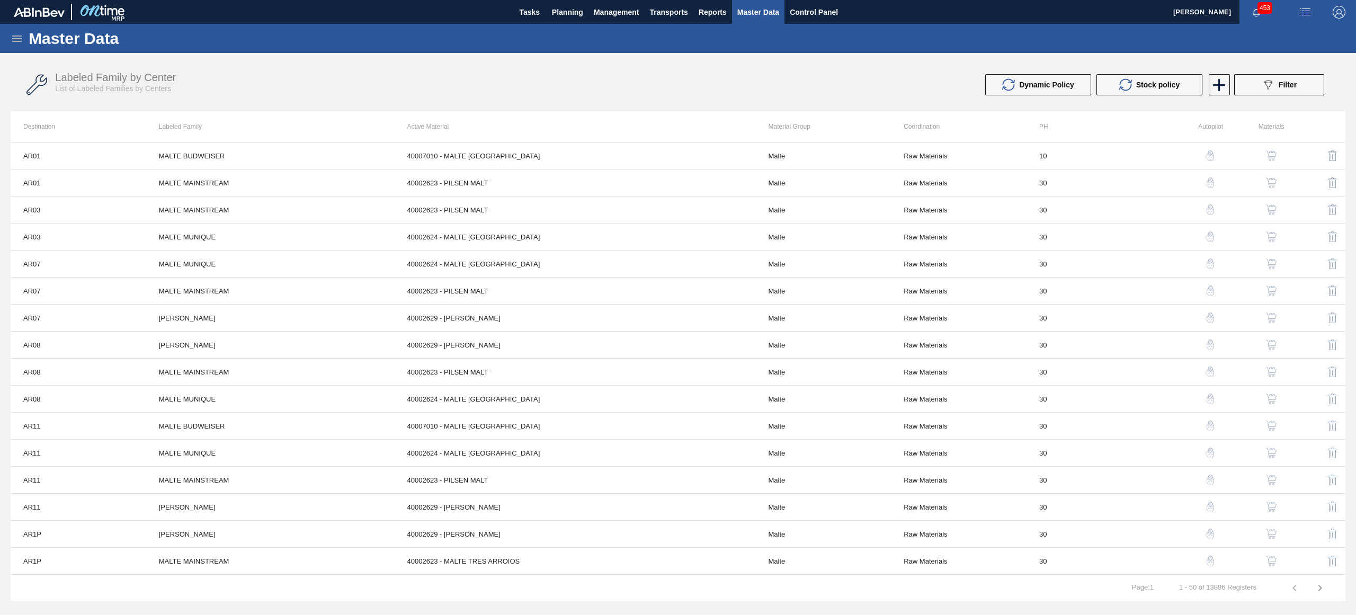
click at [22, 37] on icon at bounding box center [17, 38] width 13 height 13
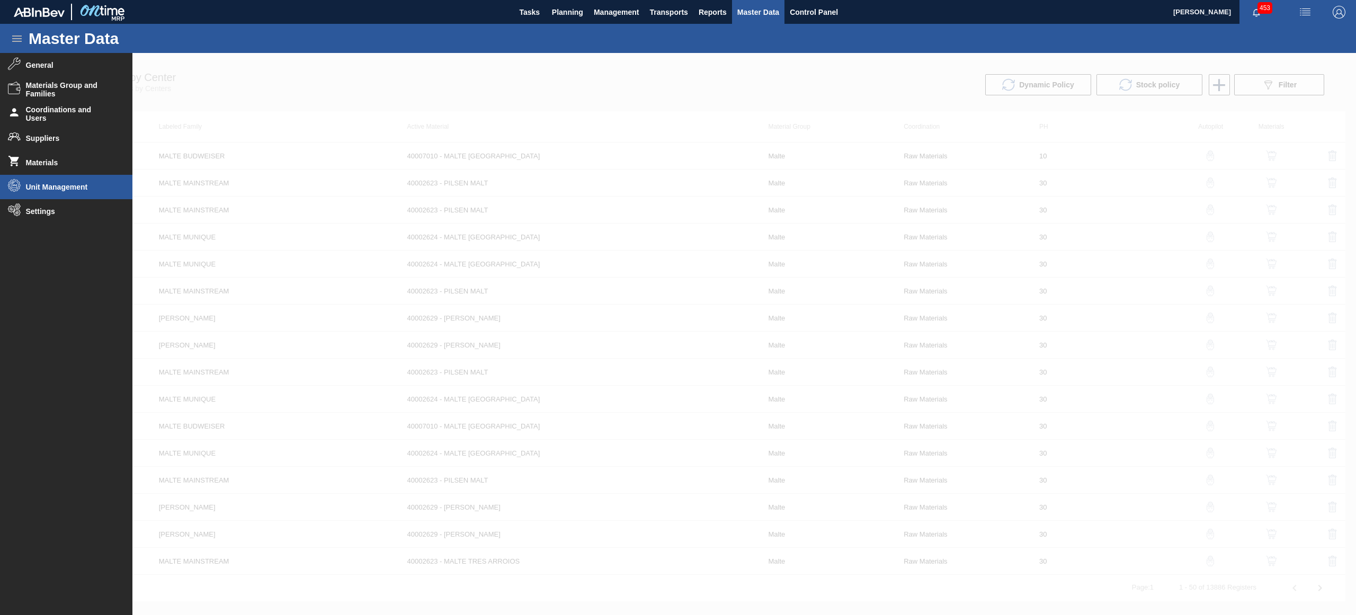
click at [50, 193] on li "Unit Management" at bounding box center [66, 187] width 132 height 24
click at [51, 209] on span "ABI Units" at bounding box center [74, 210] width 82 height 8
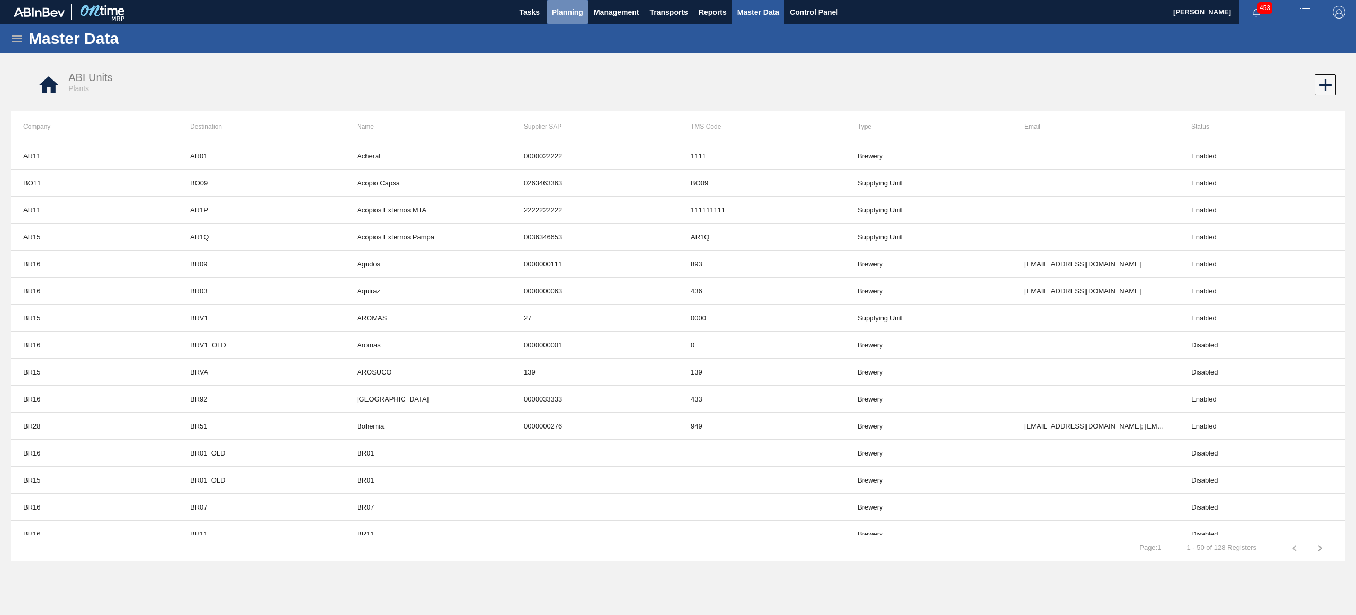
click at [561, 17] on span "Planning" at bounding box center [567, 12] width 31 height 13
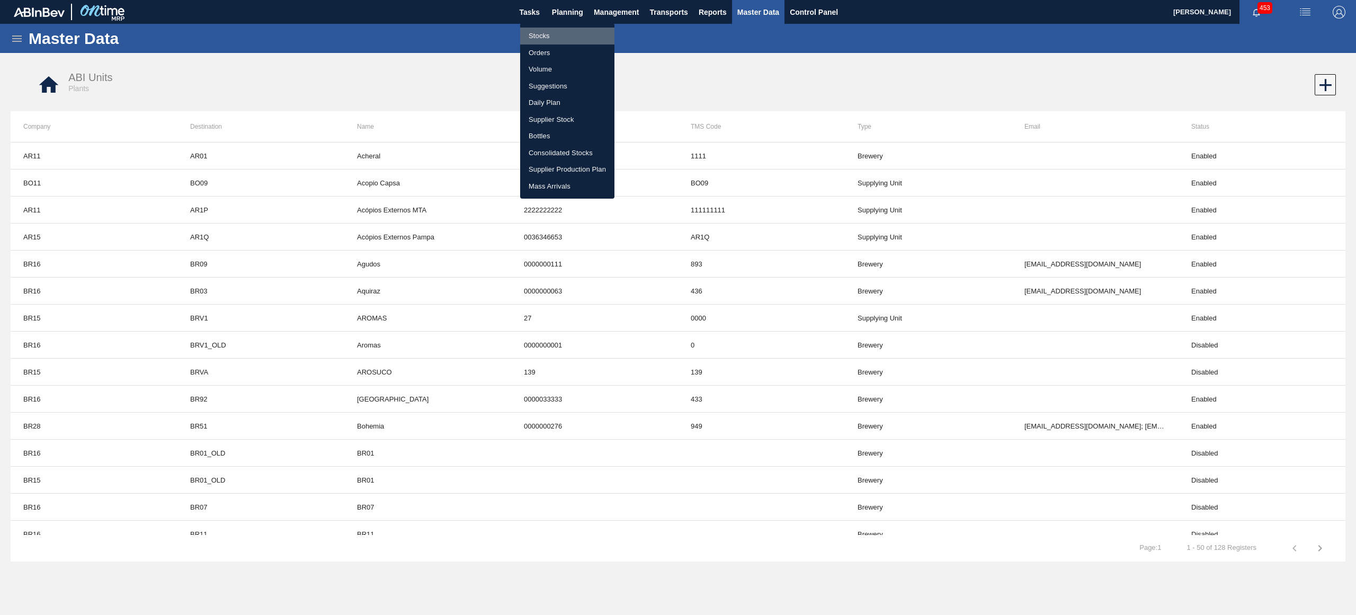
click at [543, 39] on li "Stocks" at bounding box center [567, 36] width 94 height 17
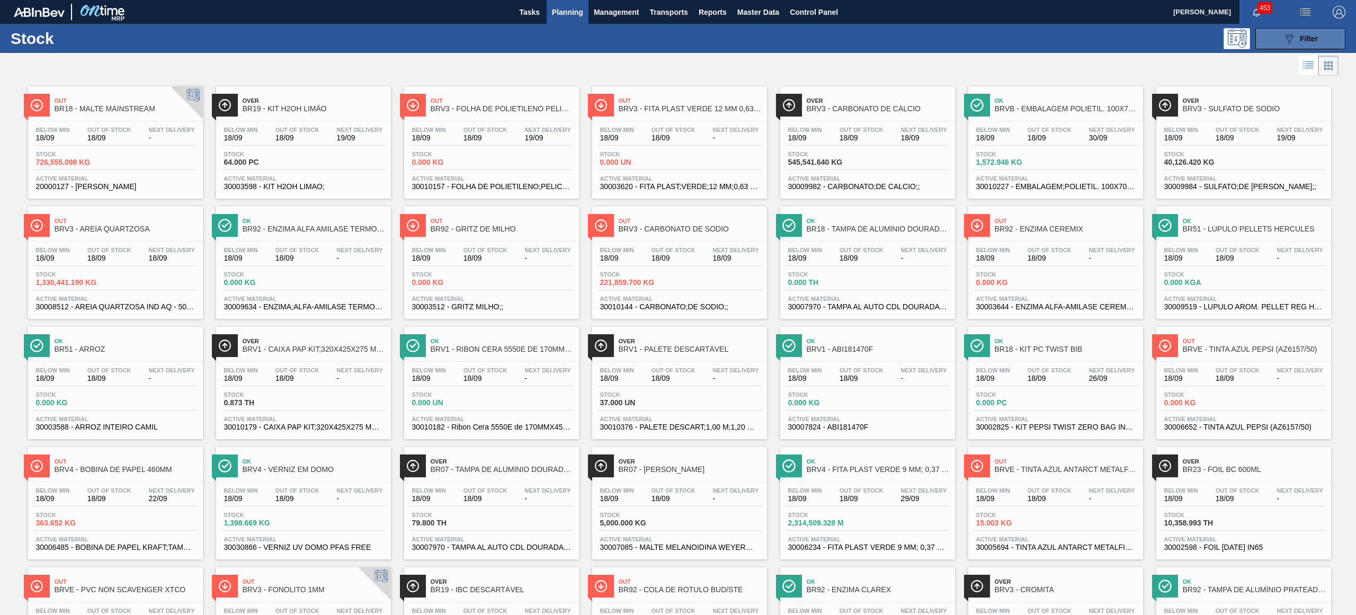
click at [1279, 41] on button "089F7B8B-B2A5-4AFE-B5C0-19BA573D28AC Filter" at bounding box center [1301, 38] width 90 height 21
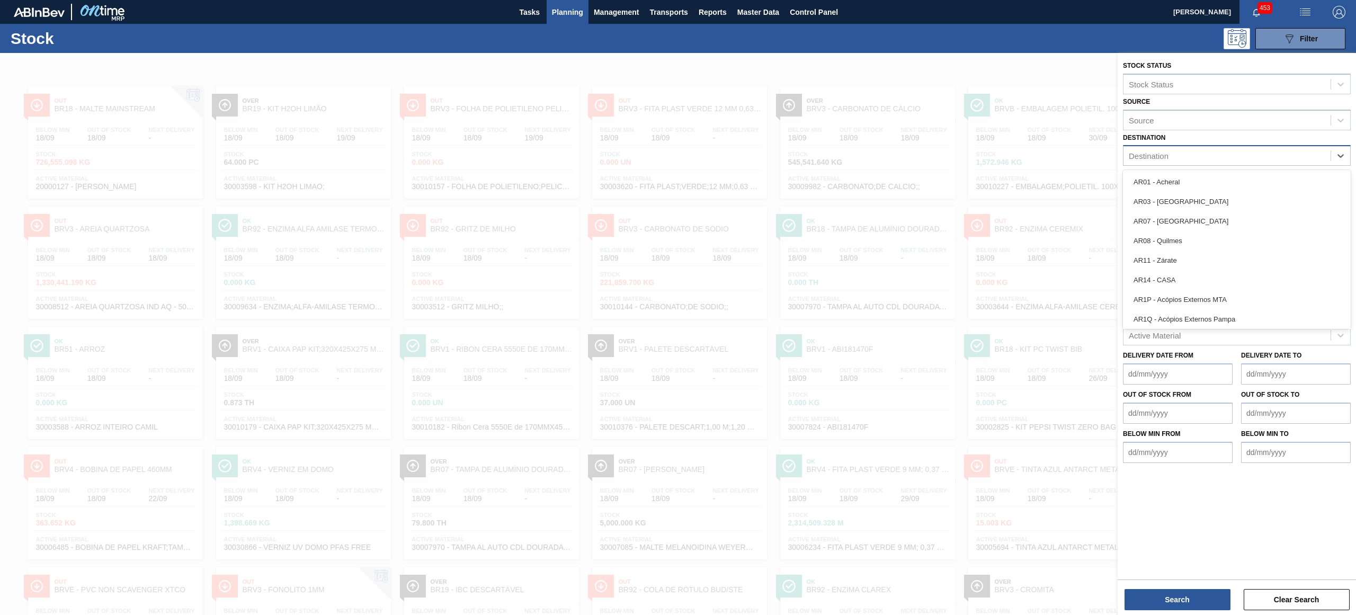
click at [1151, 153] on div "Destination" at bounding box center [1149, 156] width 40 height 9
type input "brv"
click at [1211, 183] on div "BRV1 - AROMAS" at bounding box center [1237, 182] width 228 height 20
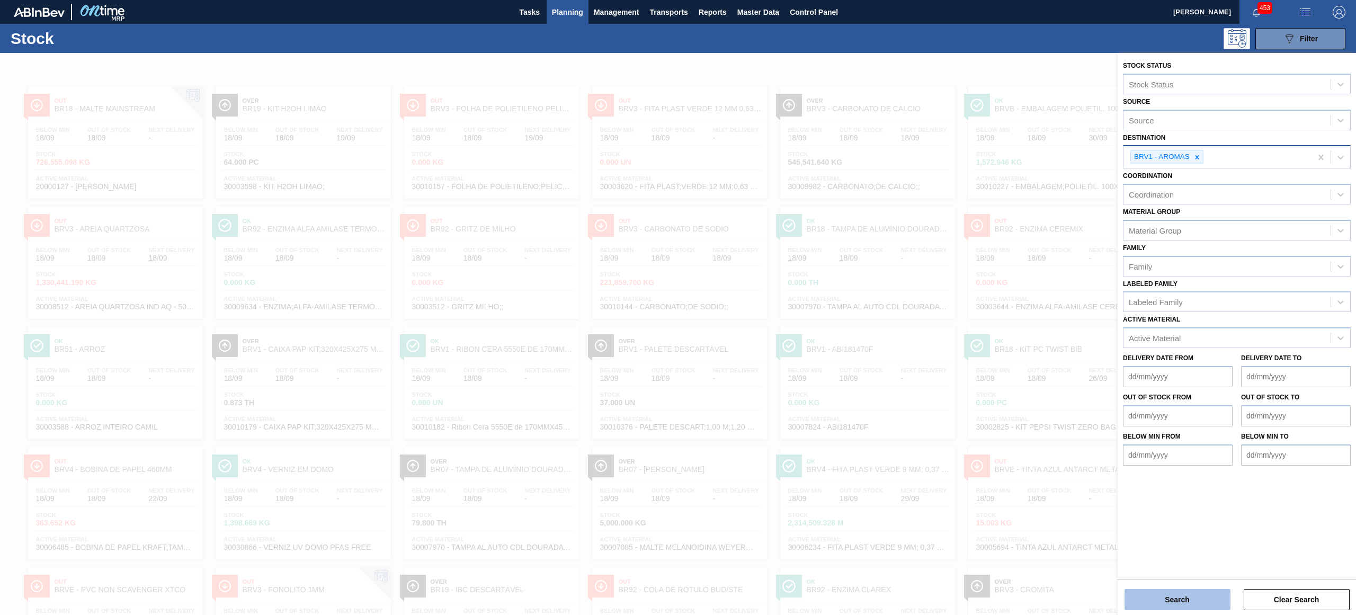
click at [1204, 601] on button "Search" at bounding box center [1178, 599] width 106 height 21
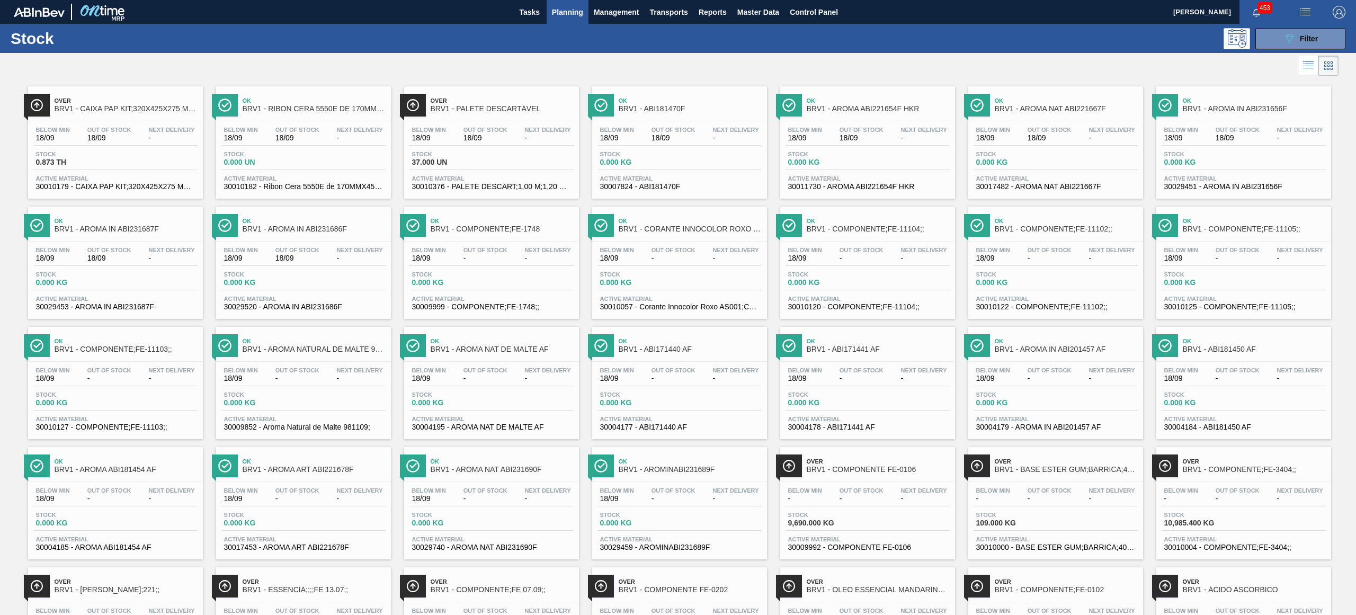
click at [103, 232] on span "BRV1 - AROMA IN ABI231687F" at bounding box center [126, 229] width 143 height 8
